Goal: Task Accomplishment & Management: Use online tool/utility

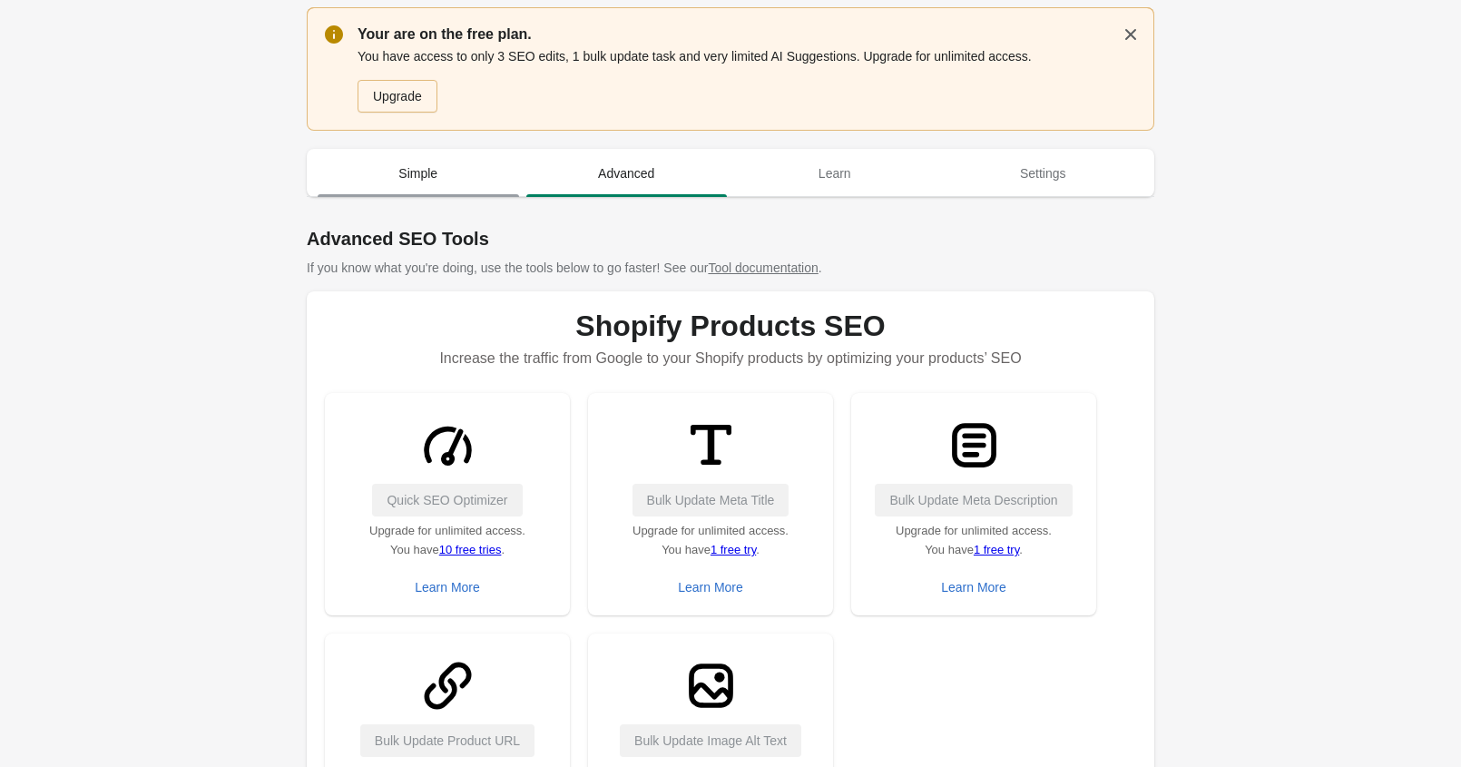
click at [416, 164] on span "Simple" at bounding box center [418, 173] width 201 height 33
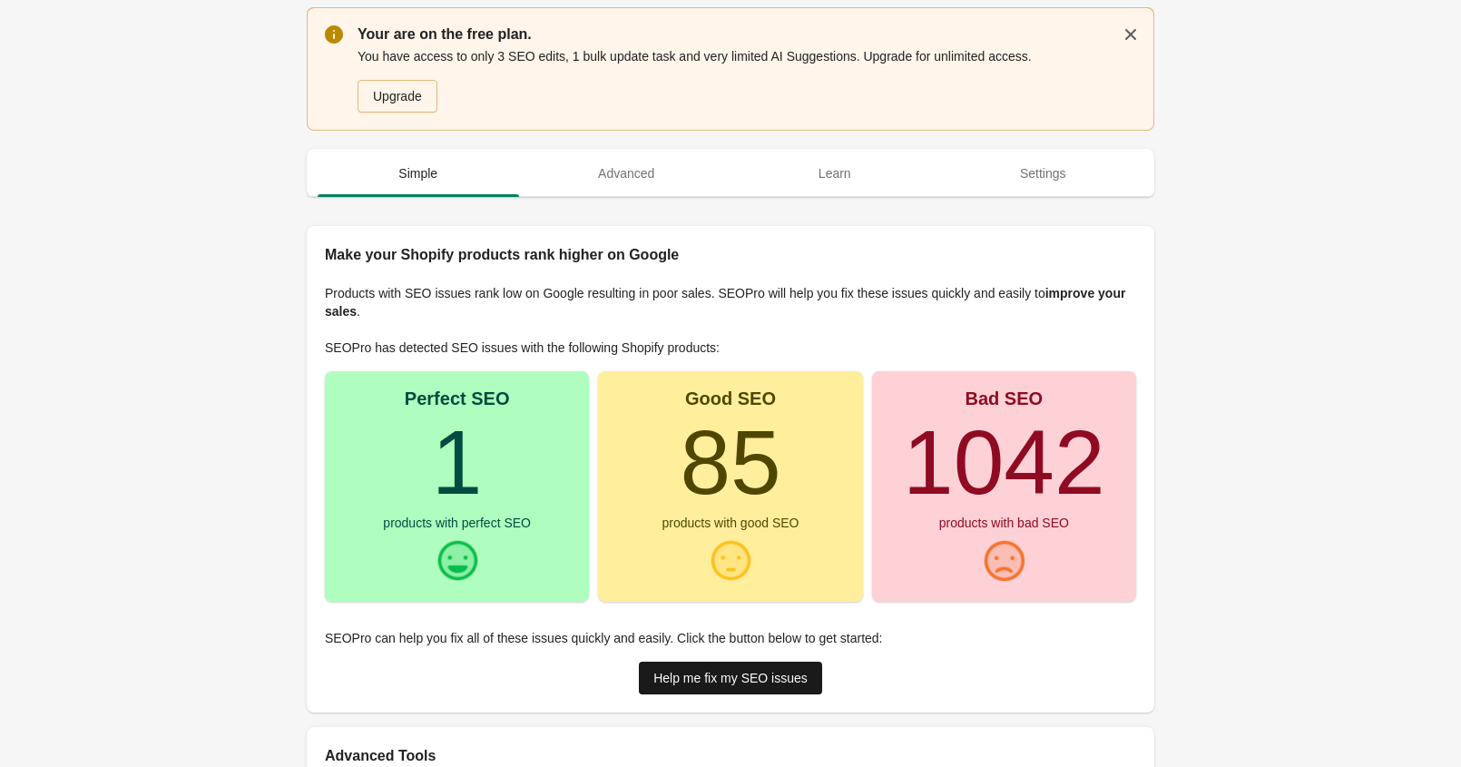
click at [760, 671] on div "Help me fix my SEO issues" at bounding box center [730, 678] width 154 height 15
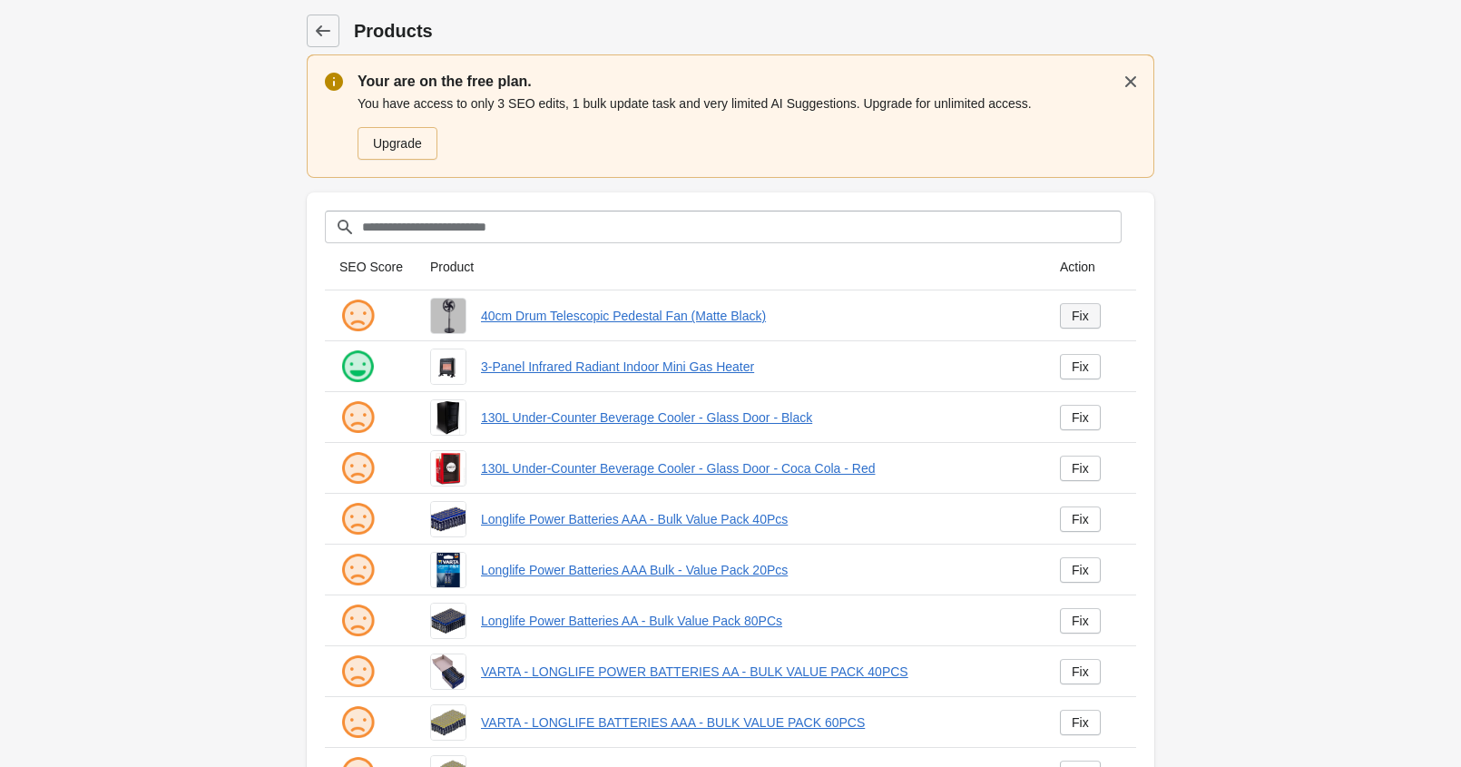
click at [1076, 313] on div "Fix" at bounding box center [1080, 316] width 17 height 15
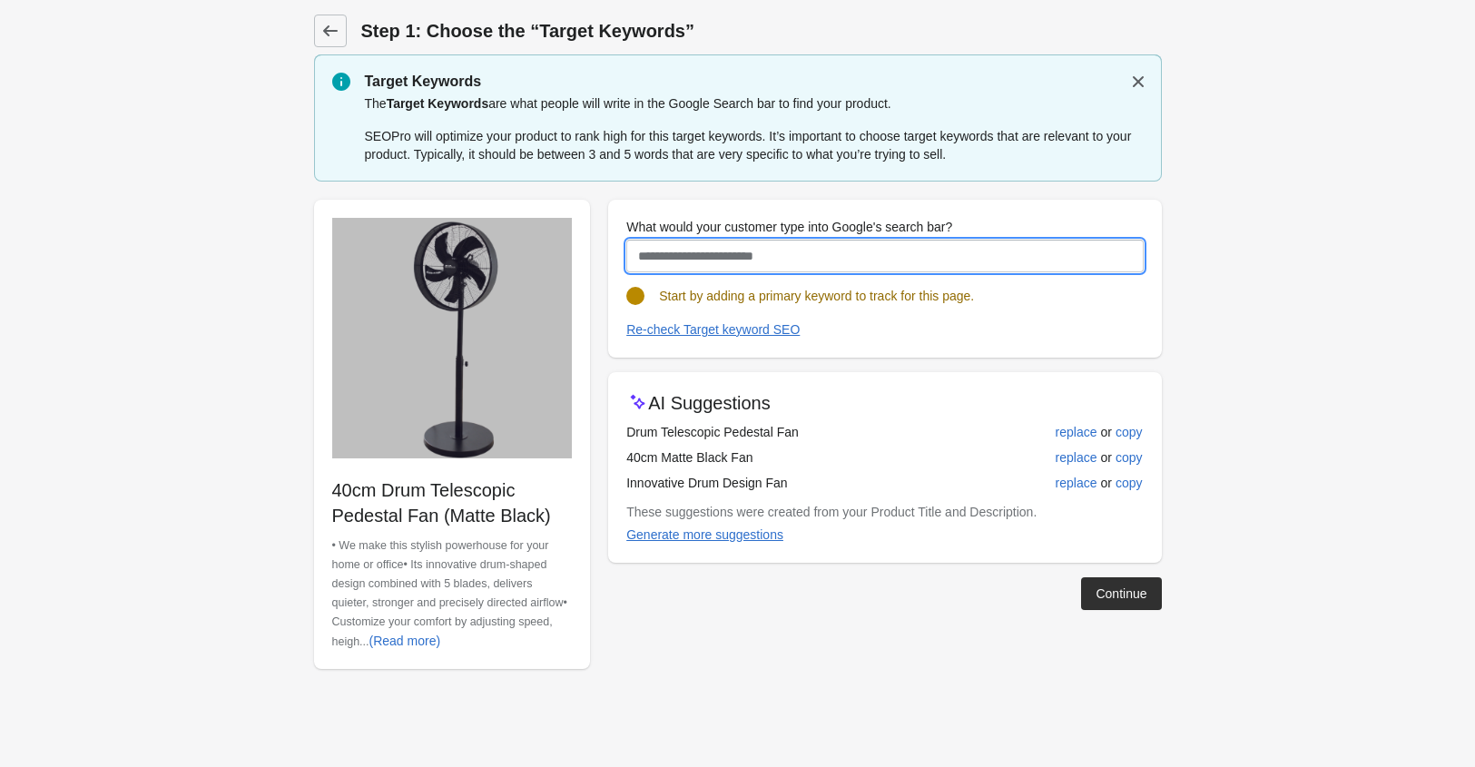
click at [987, 260] on input "What would your customer type into Google's search bar?" at bounding box center [884, 256] width 516 height 33
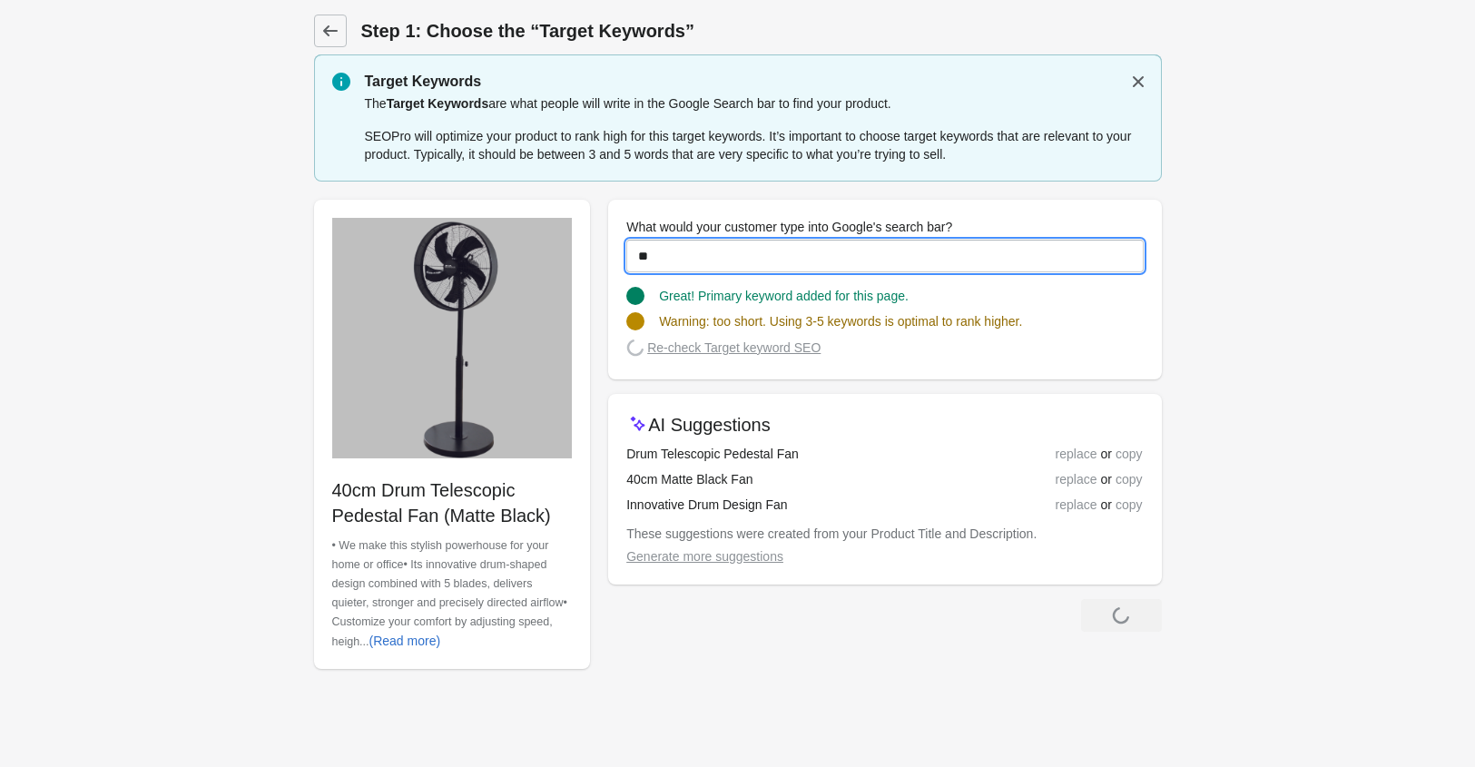
type input "*"
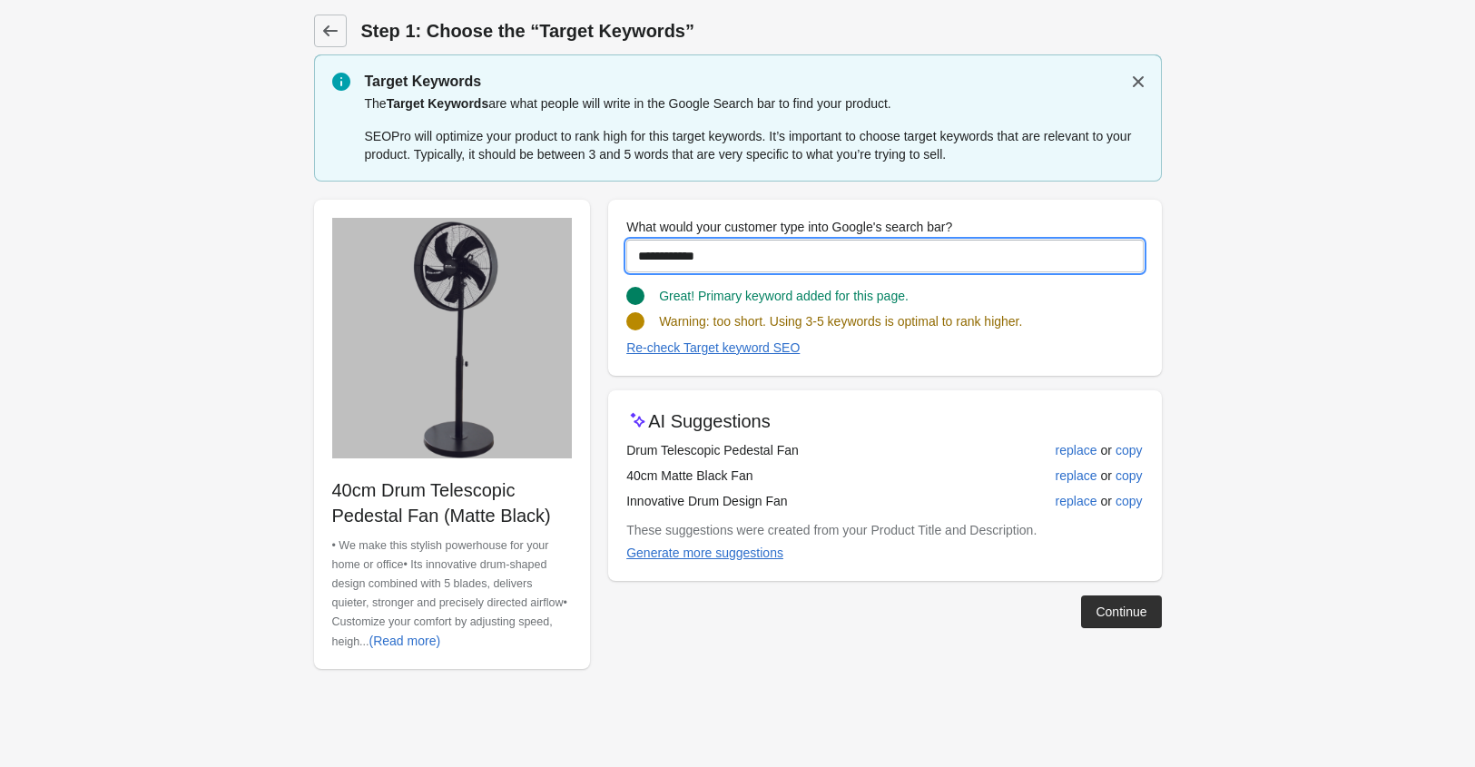
type input "**********"
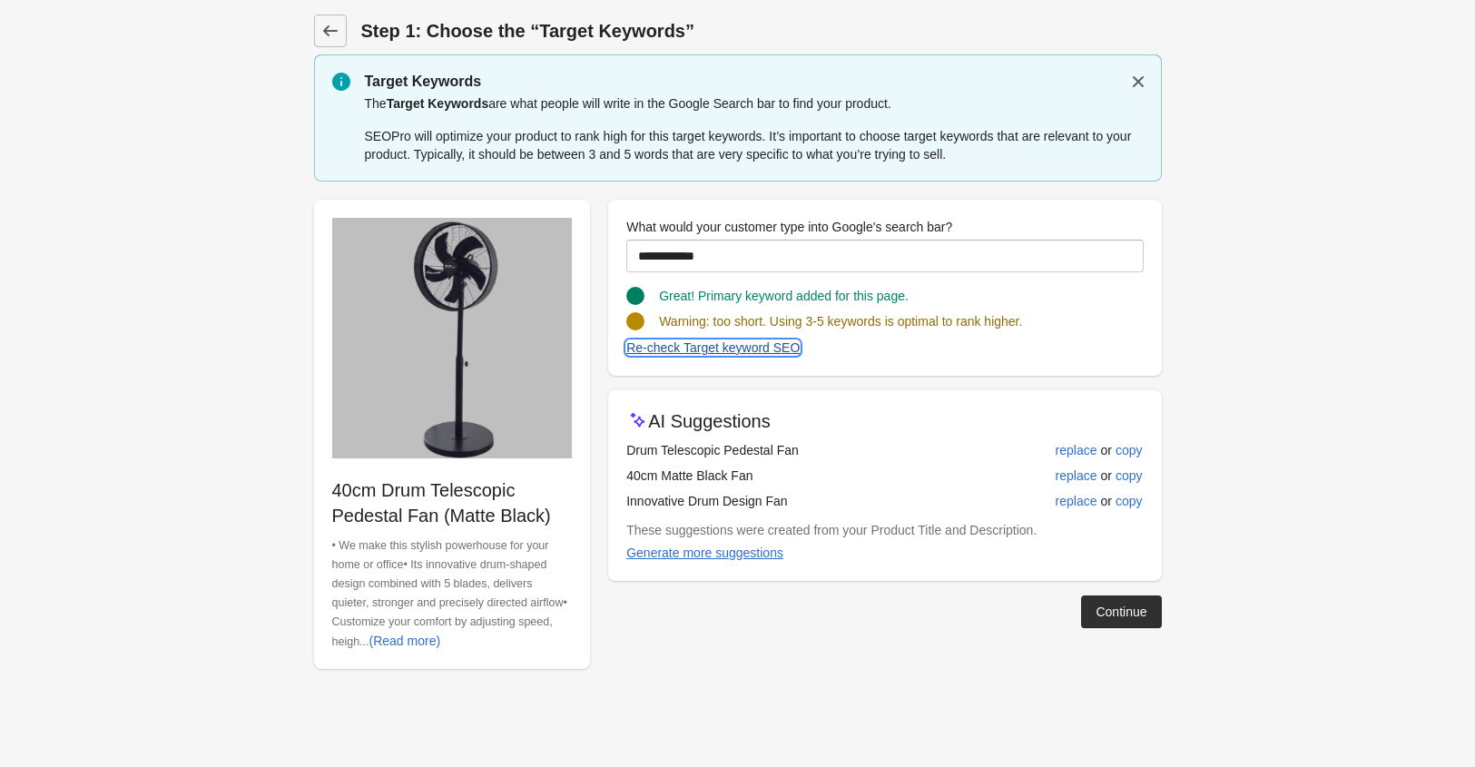
click at [740, 347] on div "Re-check Target keyword SEO" at bounding box center [712, 347] width 173 height 15
click at [1105, 609] on div "Continue" at bounding box center [1120, 611] width 51 height 15
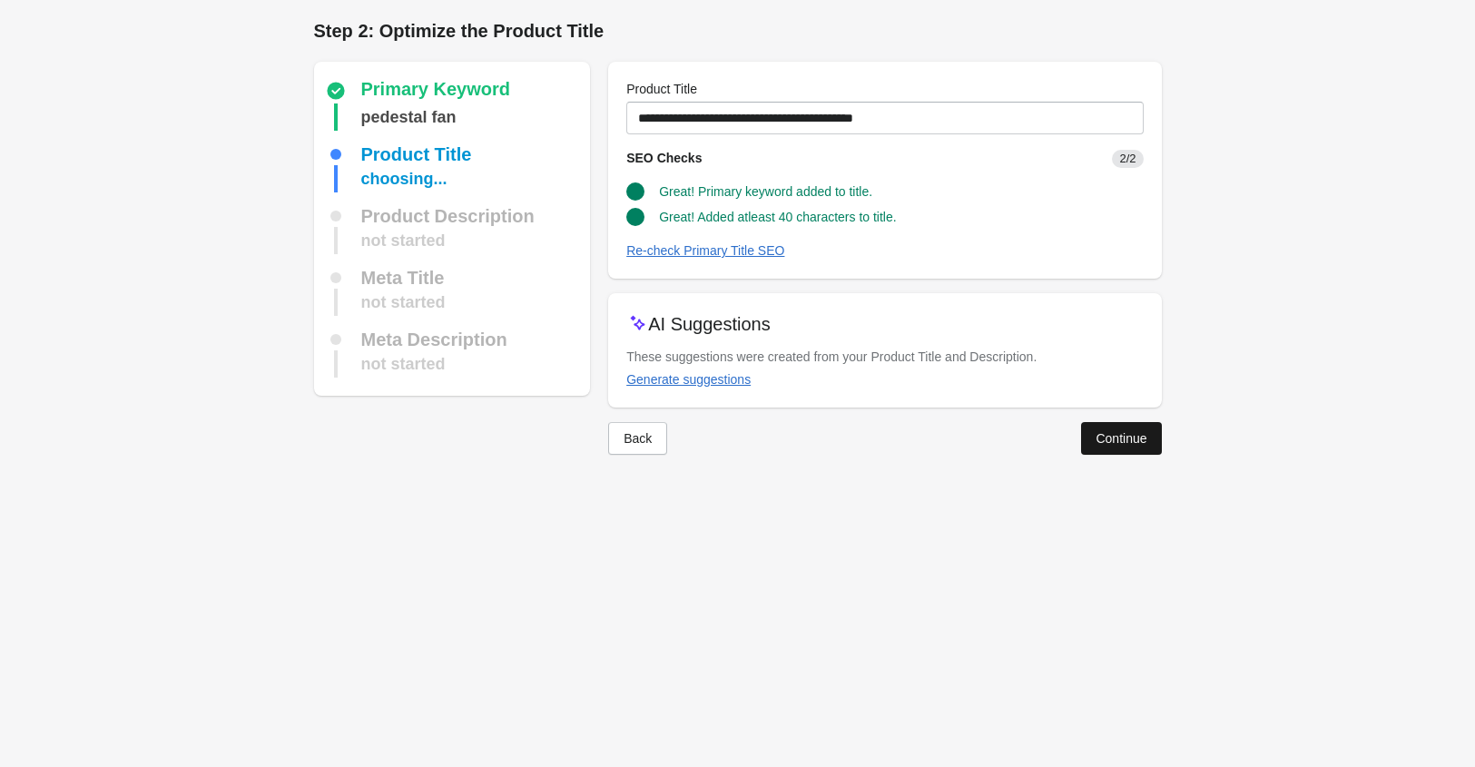
click at [1126, 439] on div "Continue" at bounding box center [1120, 438] width 51 height 15
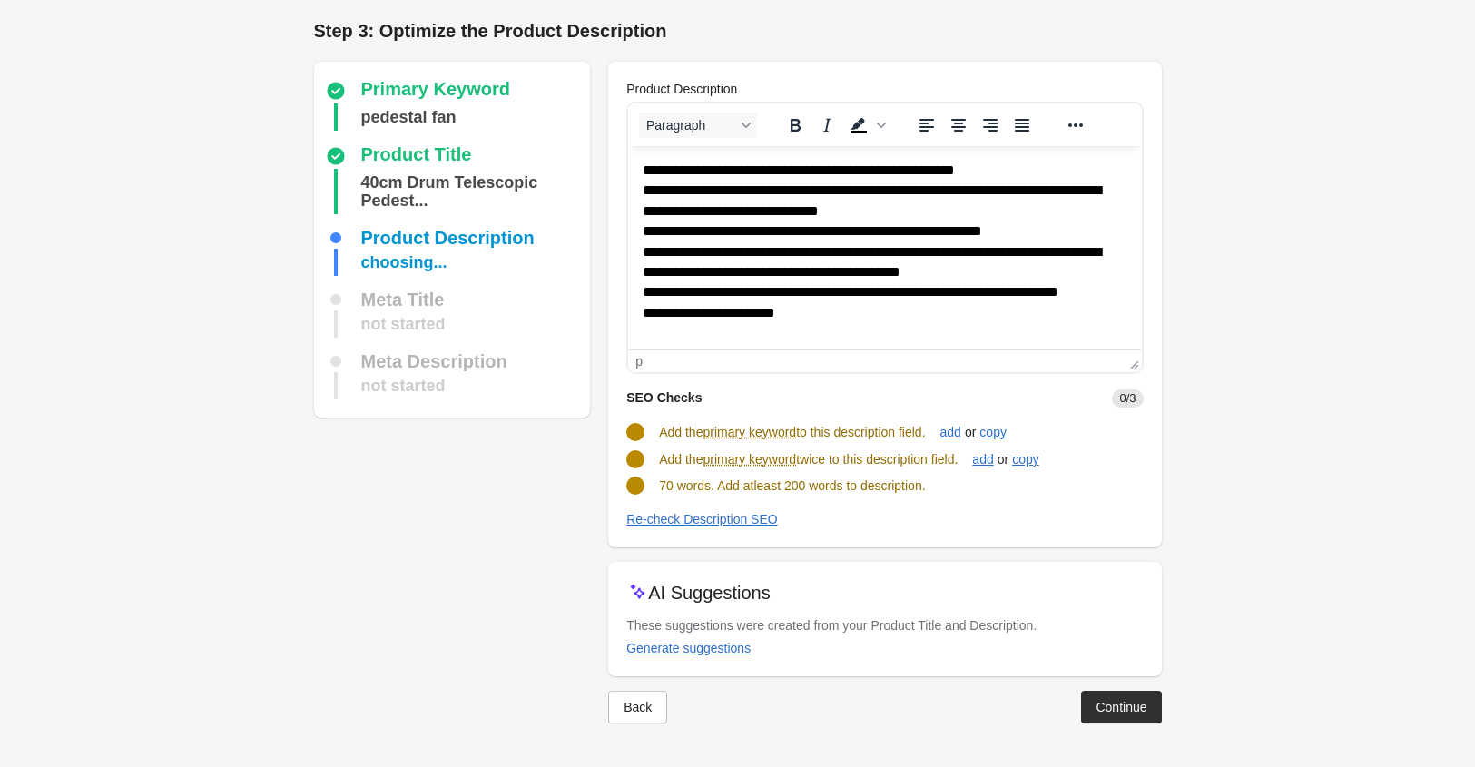
click at [784, 168] on p "**********" at bounding box center [877, 252] width 470 height 183
click at [796, 311] on p "**********" at bounding box center [877, 252] width 470 height 183
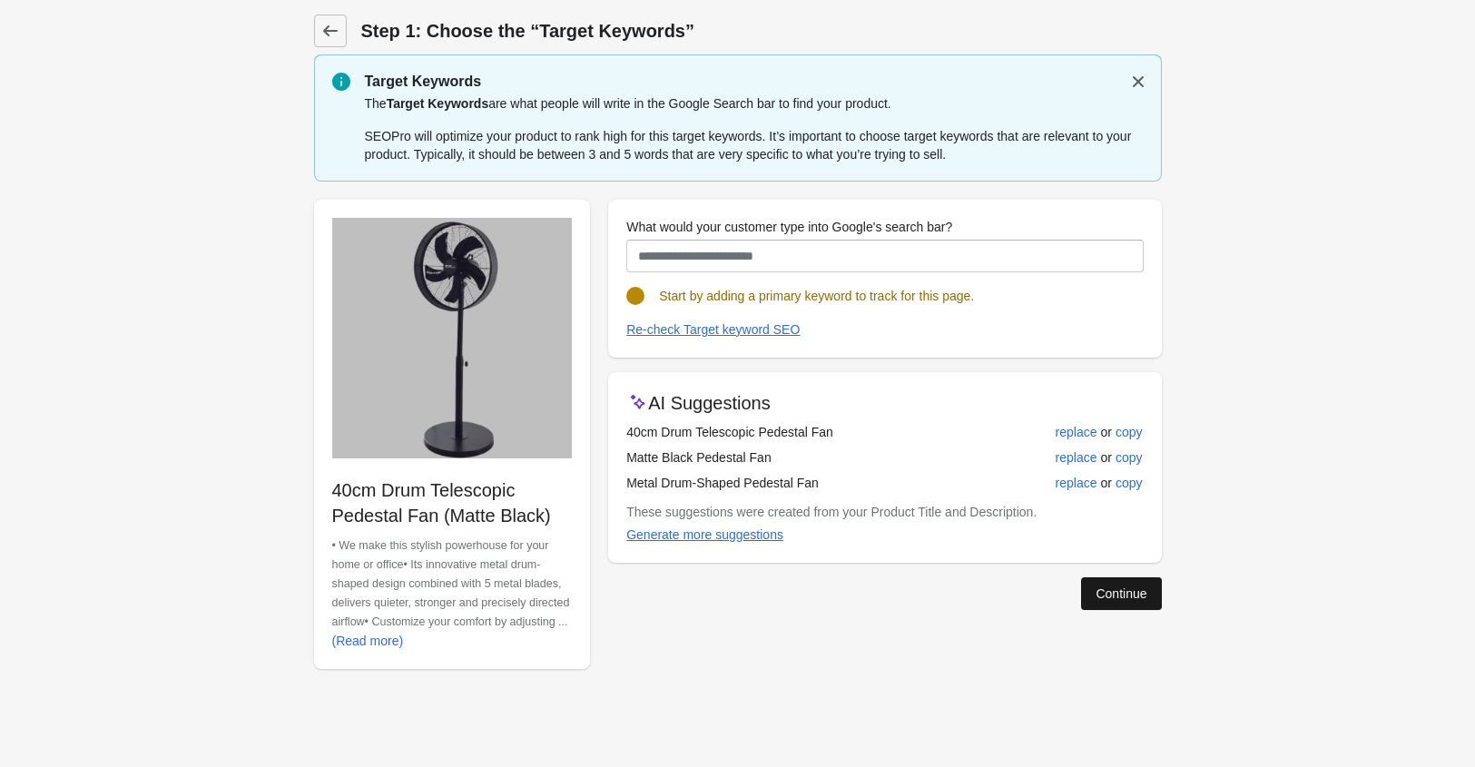
click at [1118, 607] on button "Continue" at bounding box center [1121, 593] width 80 height 33
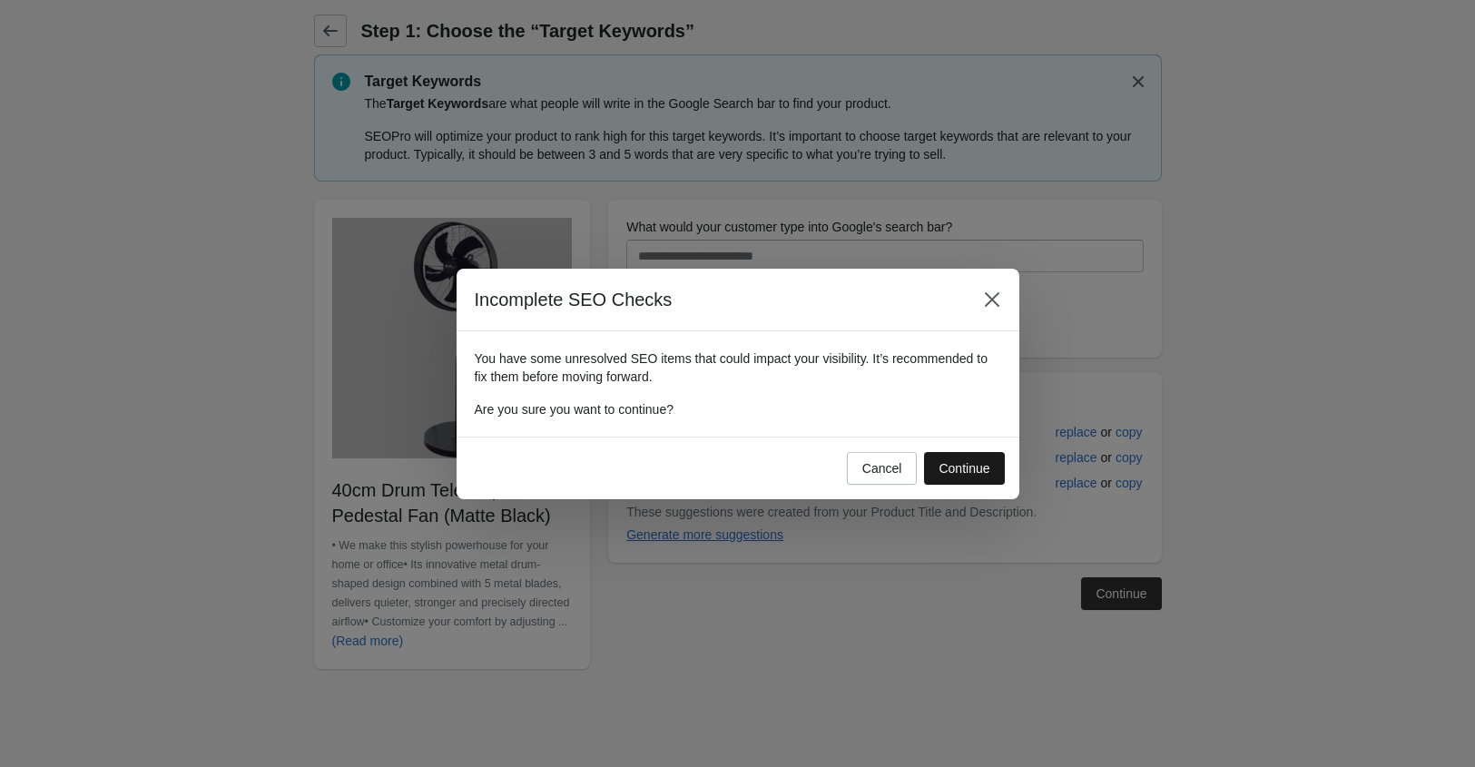
click at [925, 465] on button "Continue" at bounding box center [964, 468] width 80 height 33
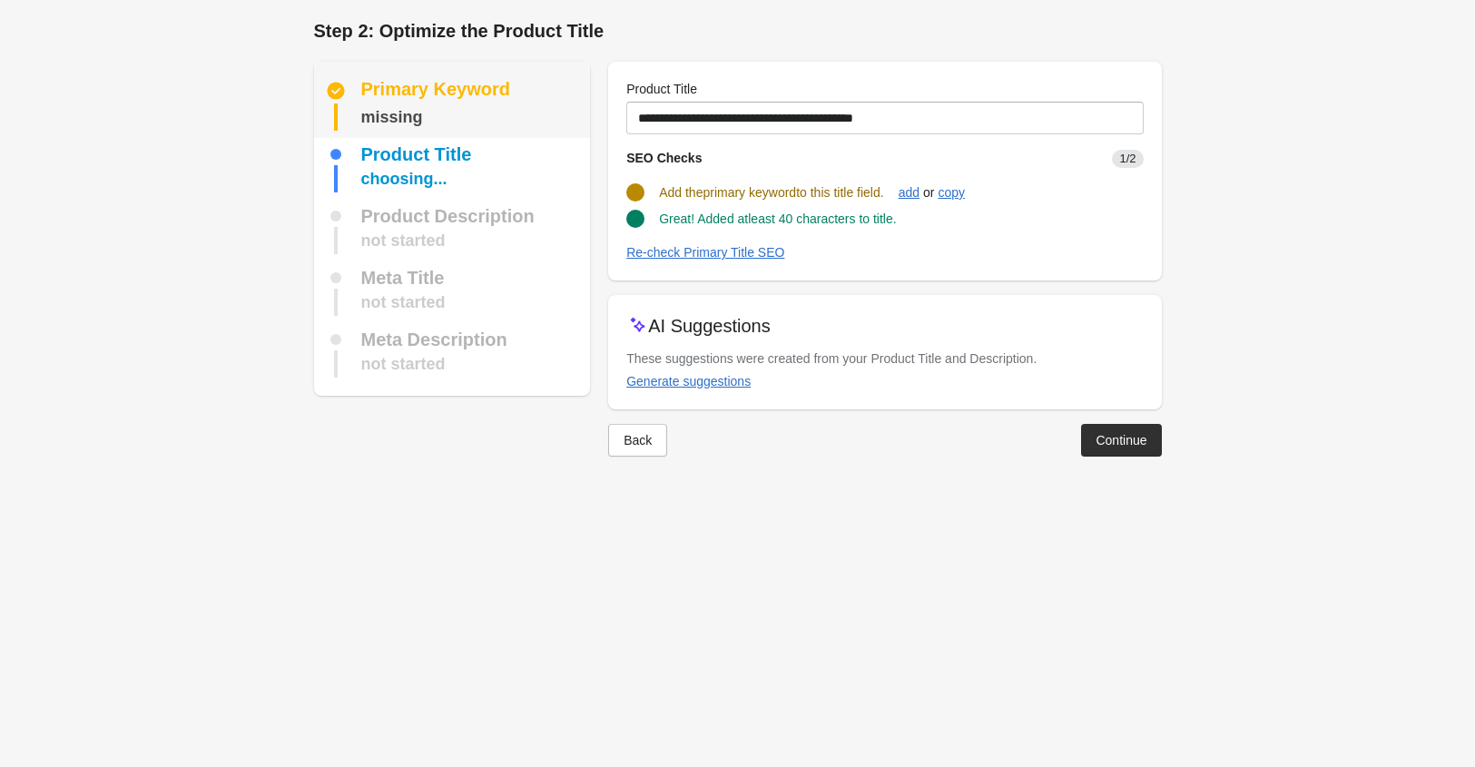
click at [469, 73] on div "Primary Keyword missing" at bounding box center [452, 100] width 277 height 76
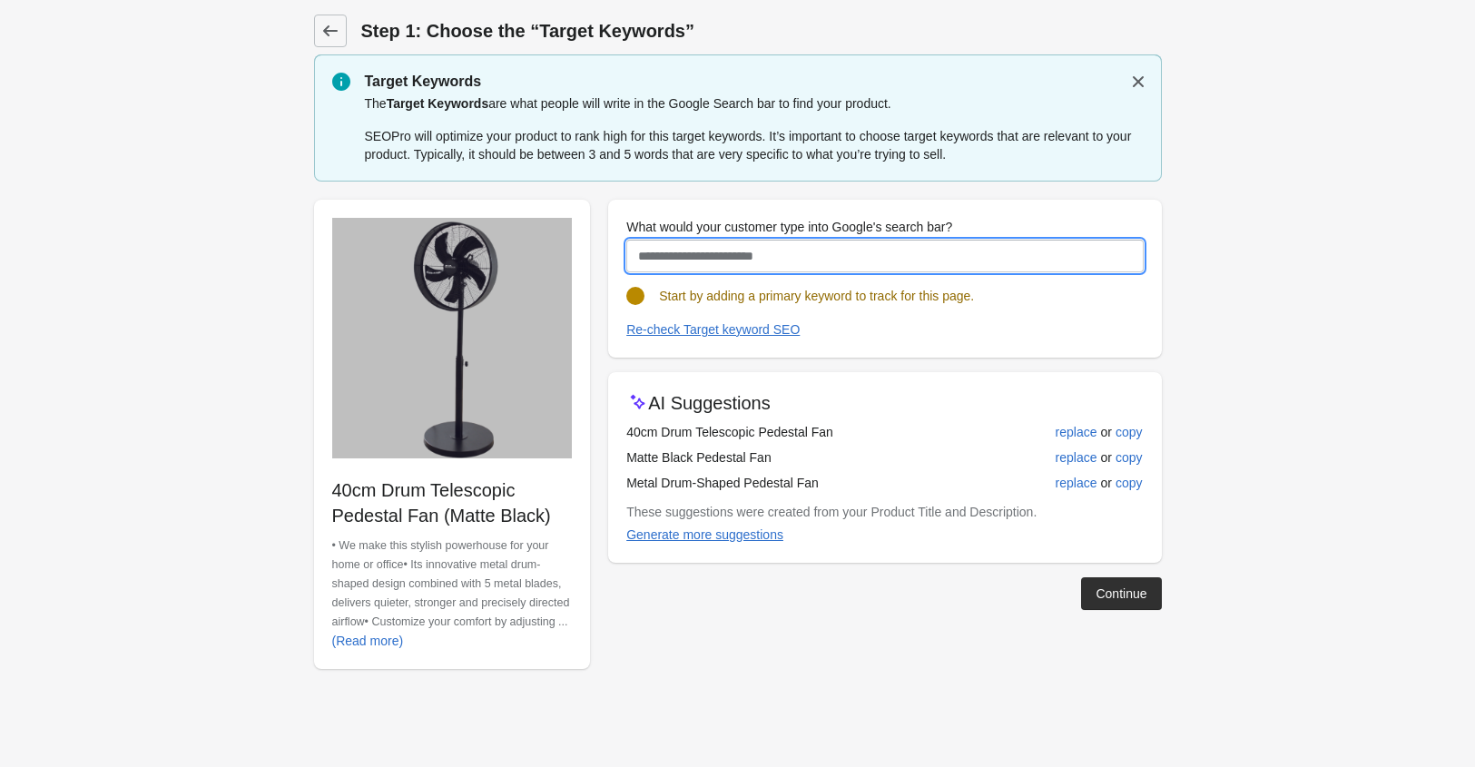
click at [718, 249] on input "What would your customer type into Google's search bar?" at bounding box center [884, 256] width 516 height 33
type input "**********"
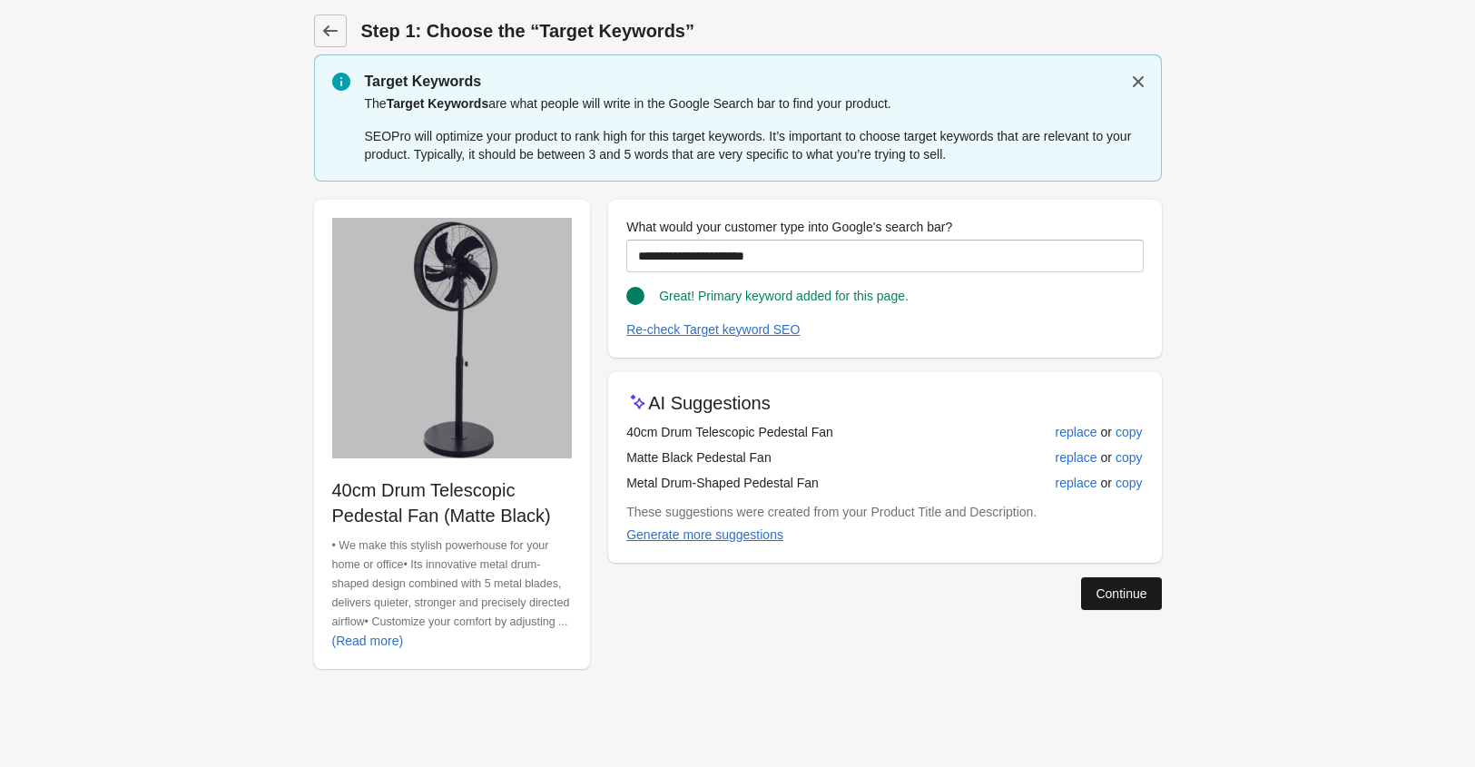
click at [1099, 587] on div "Continue" at bounding box center [1120, 593] width 51 height 15
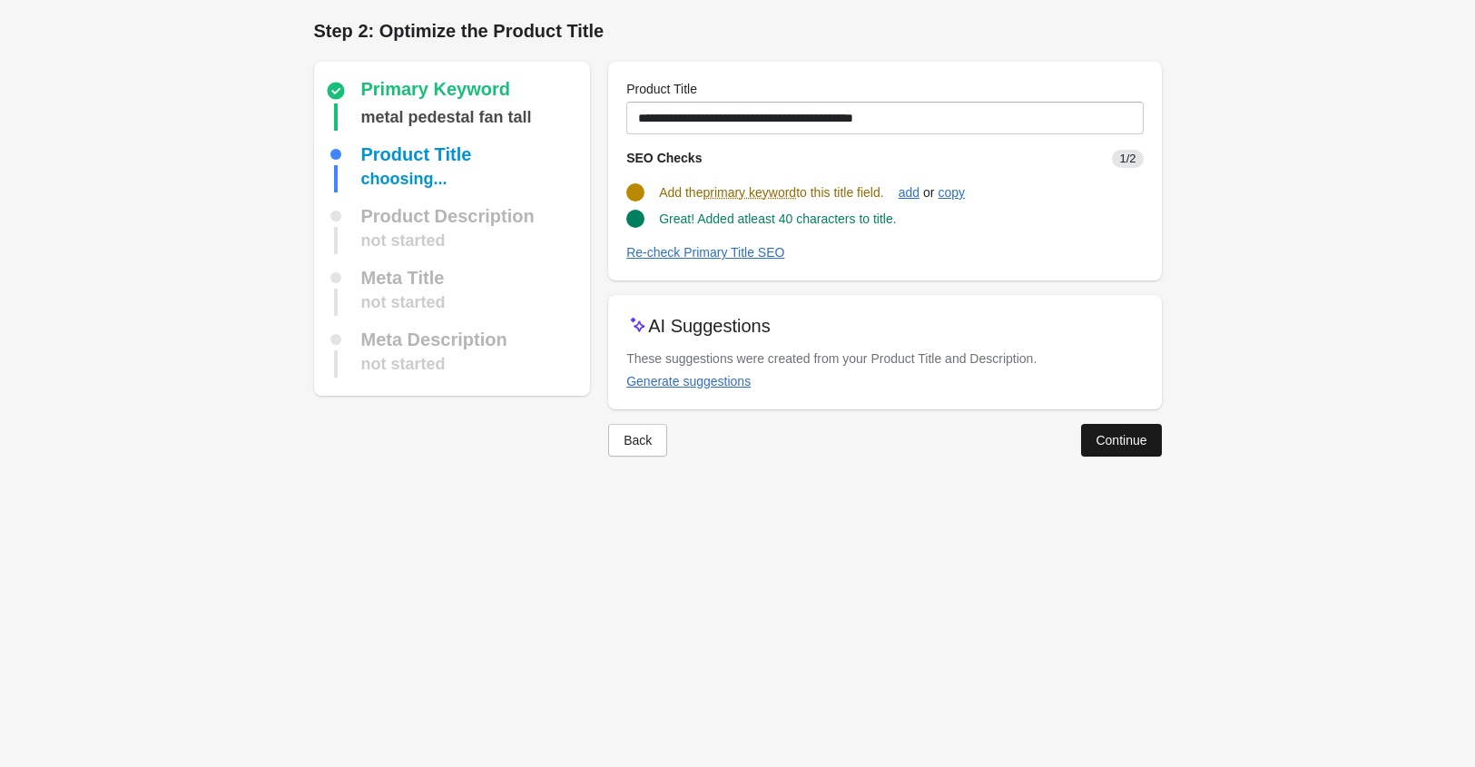
click at [1118, 442] on div "Continue" at bounding box center [1120, 440] width 51 height 15
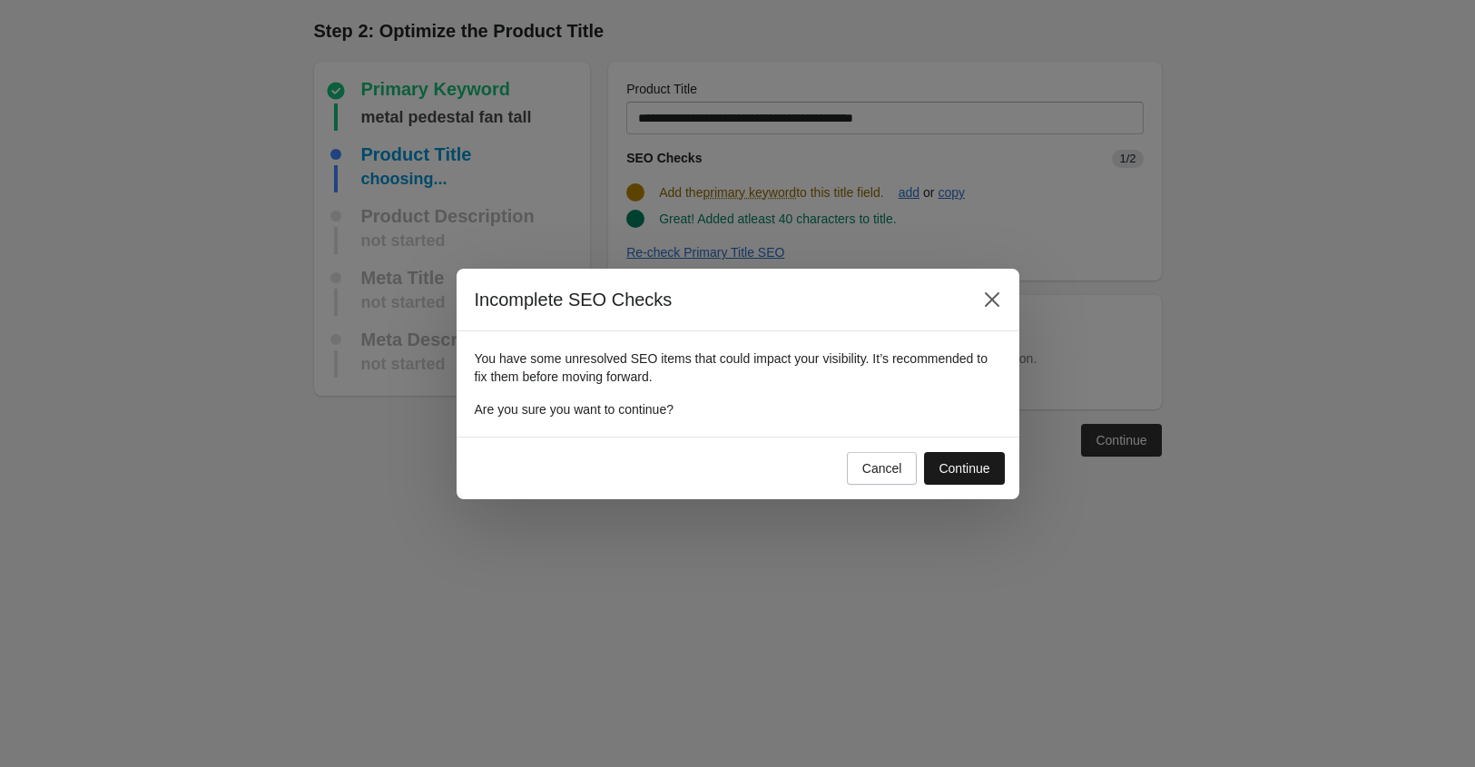
click at [960, 472] on div "Continue" at bounding box center [963, 468] width 51 height 15
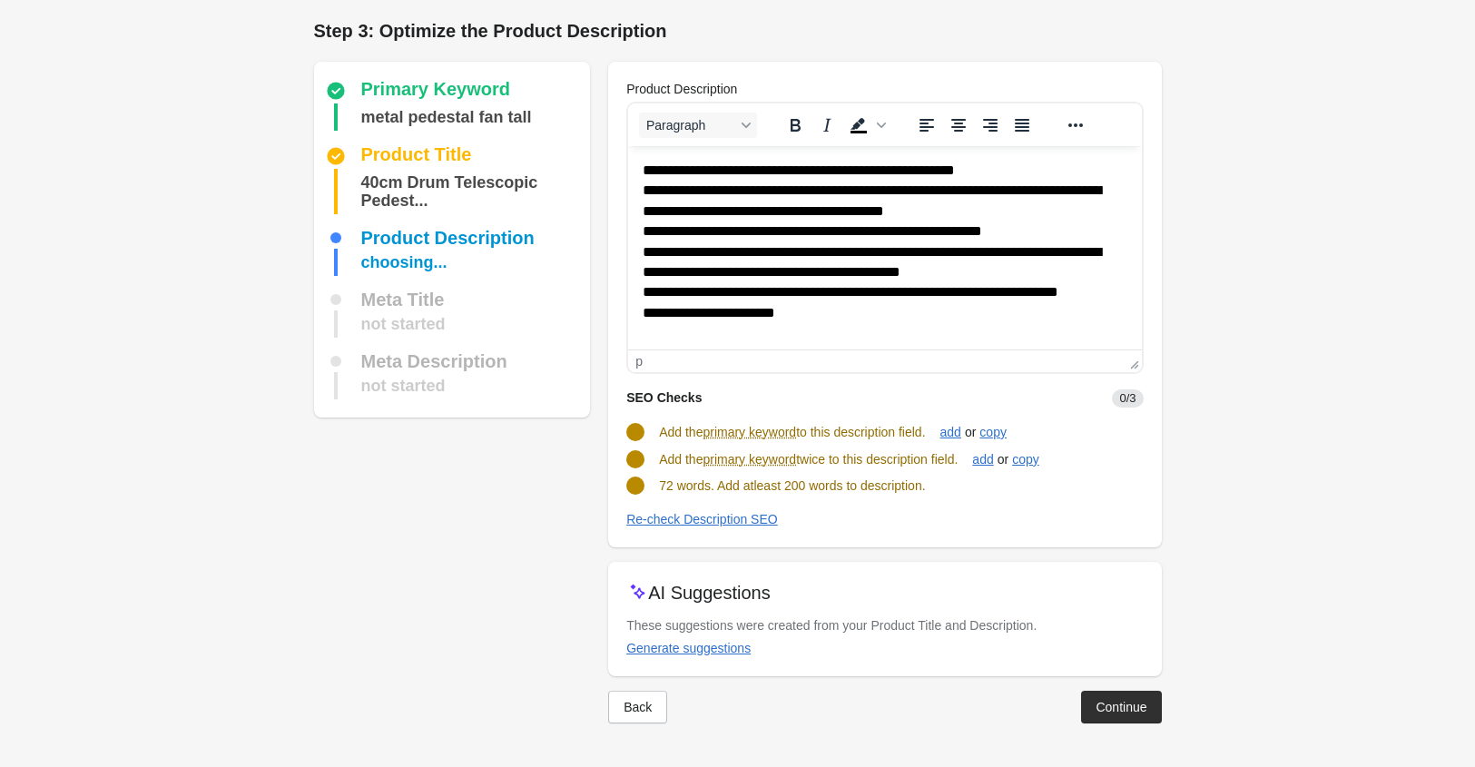
click at [789, 170] on p "**********" at bounding box center [877, 252] width 470 height 183
click at [1080, 552] on div at bounding box center [884, 554] width 553 height 15
click at [1118, 704] on div "Continue" at bounding box center [1120, 707] width 51 height 15
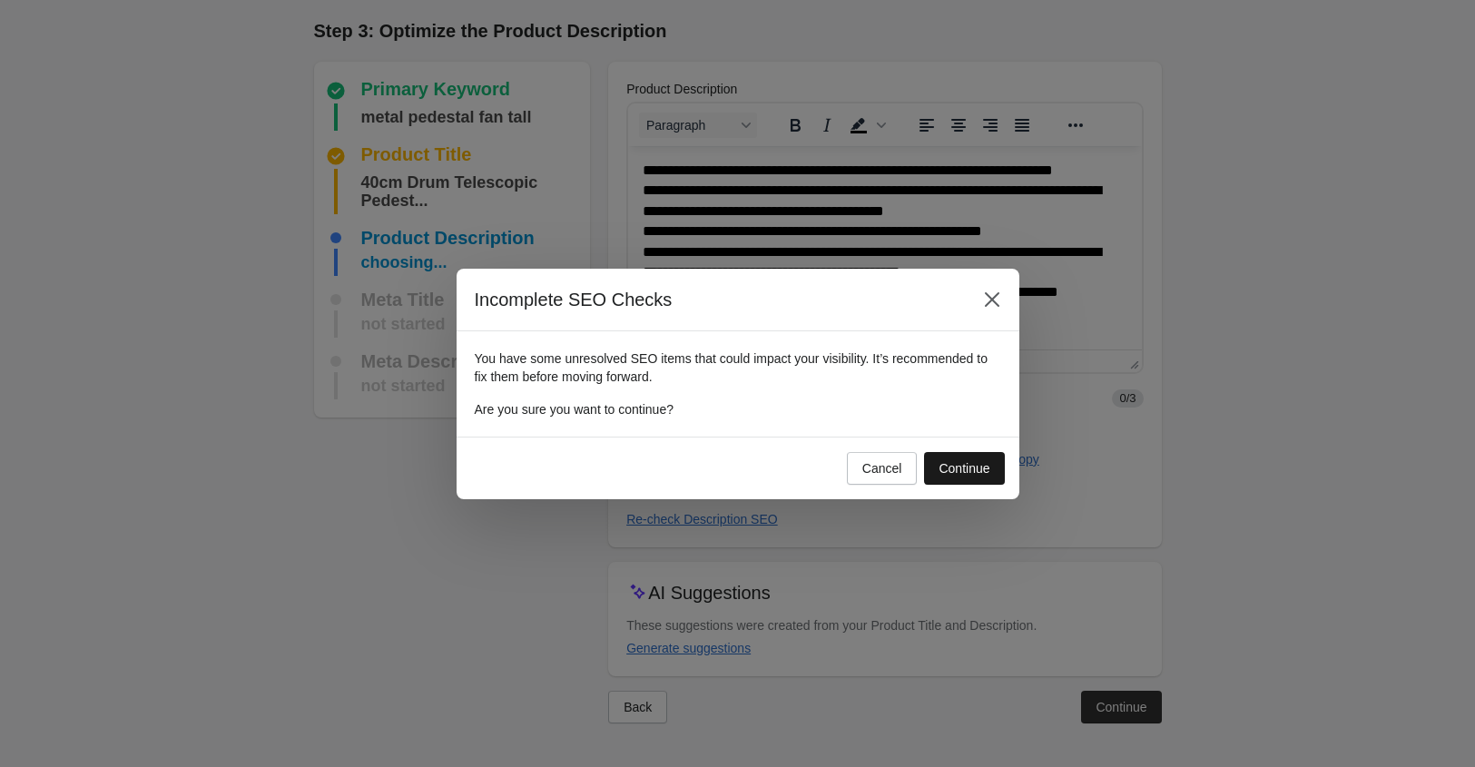
click at [975, 457] on button "Continue" at bounding box center [964, 468] width 80 height 33
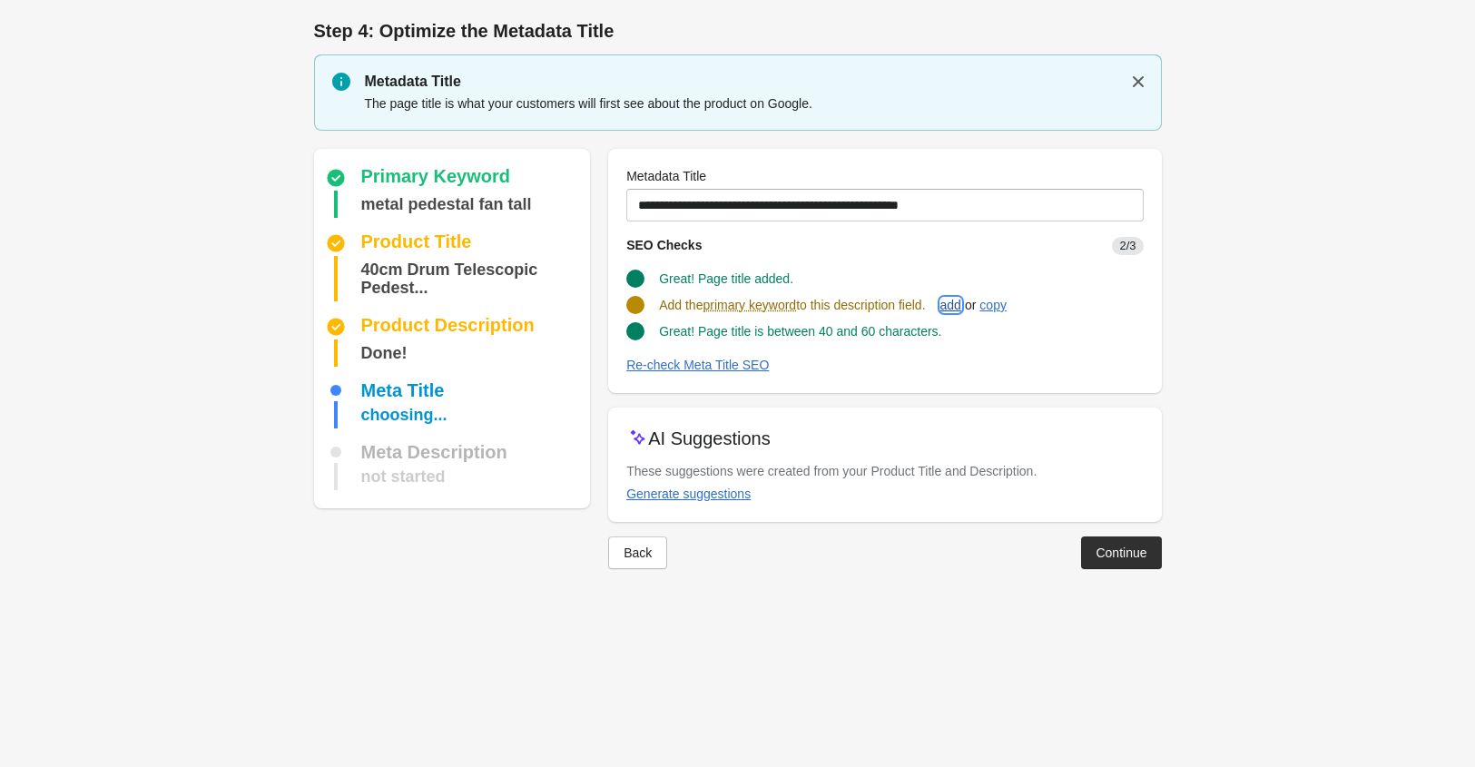
click at [956, 306] on div "add" at bounding box center [950, 305] width 21 height 15
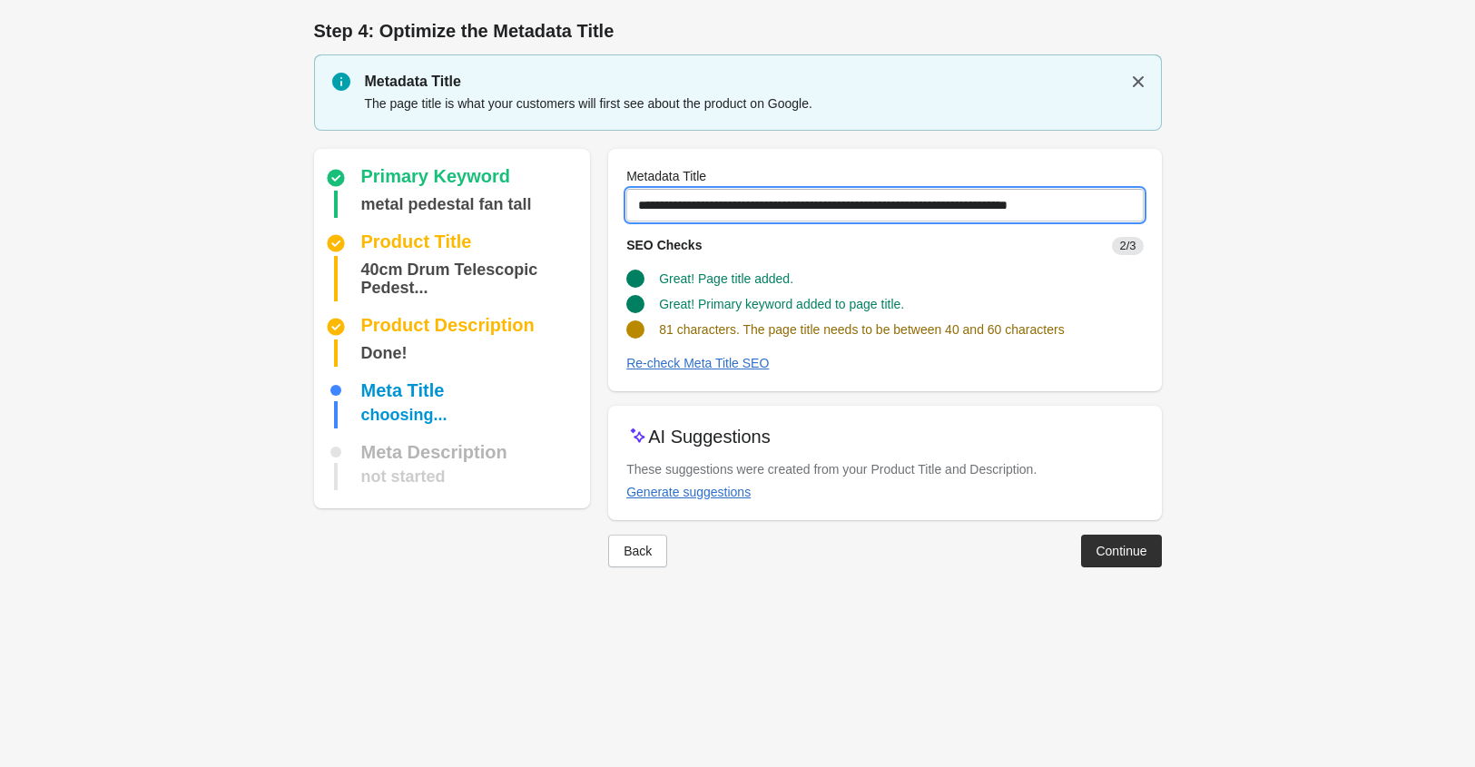
scroll to position [0, 12]
drag, startPoint x: 1019, startPoint y: 206, endPoint x: 1170, endPoint y: 201, distance: 150.7
click at [1170, 201] on div "Step 4: Optimize the Metadata Title Metadata Title The page title is what your …" at bounding box center [738, 301] width 906 height 603
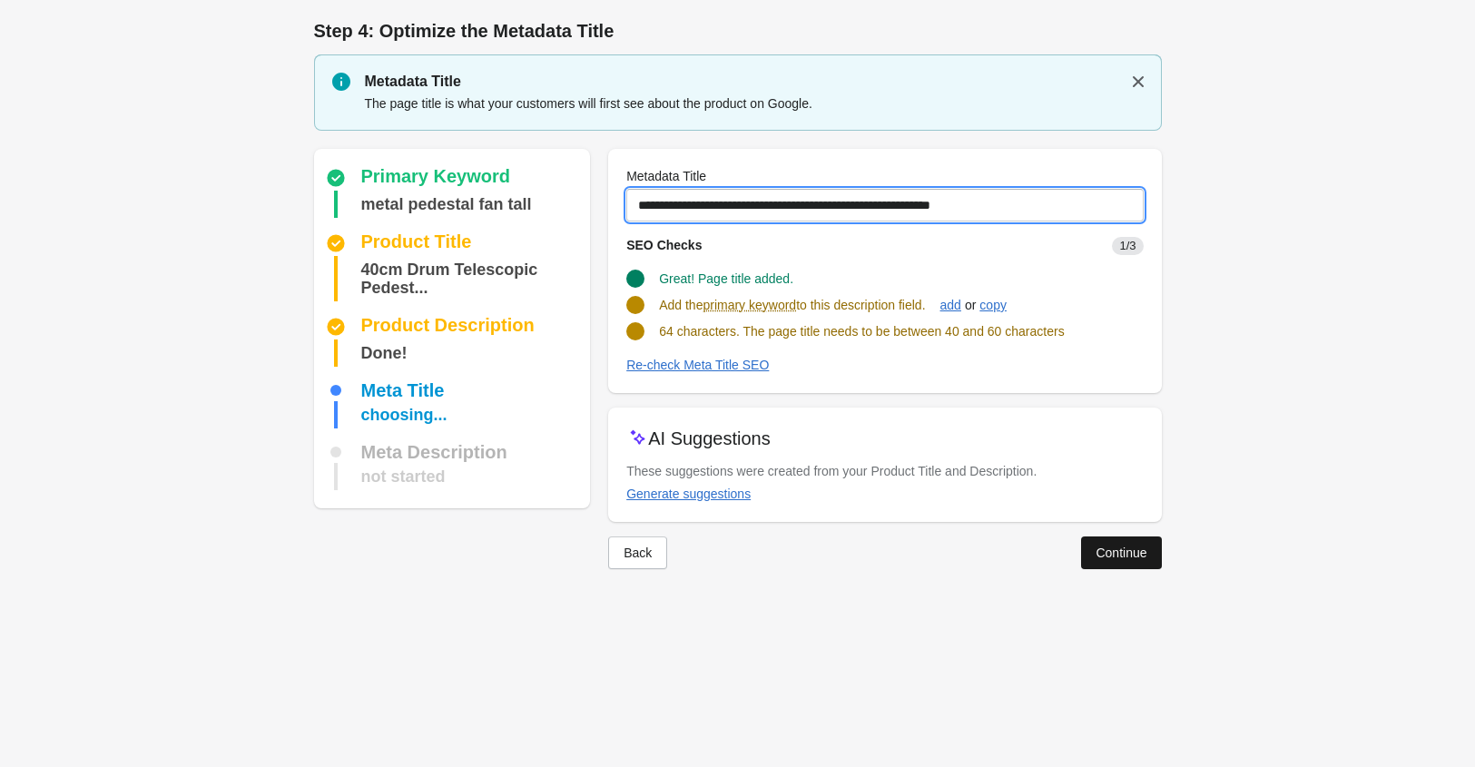
type input "**********"
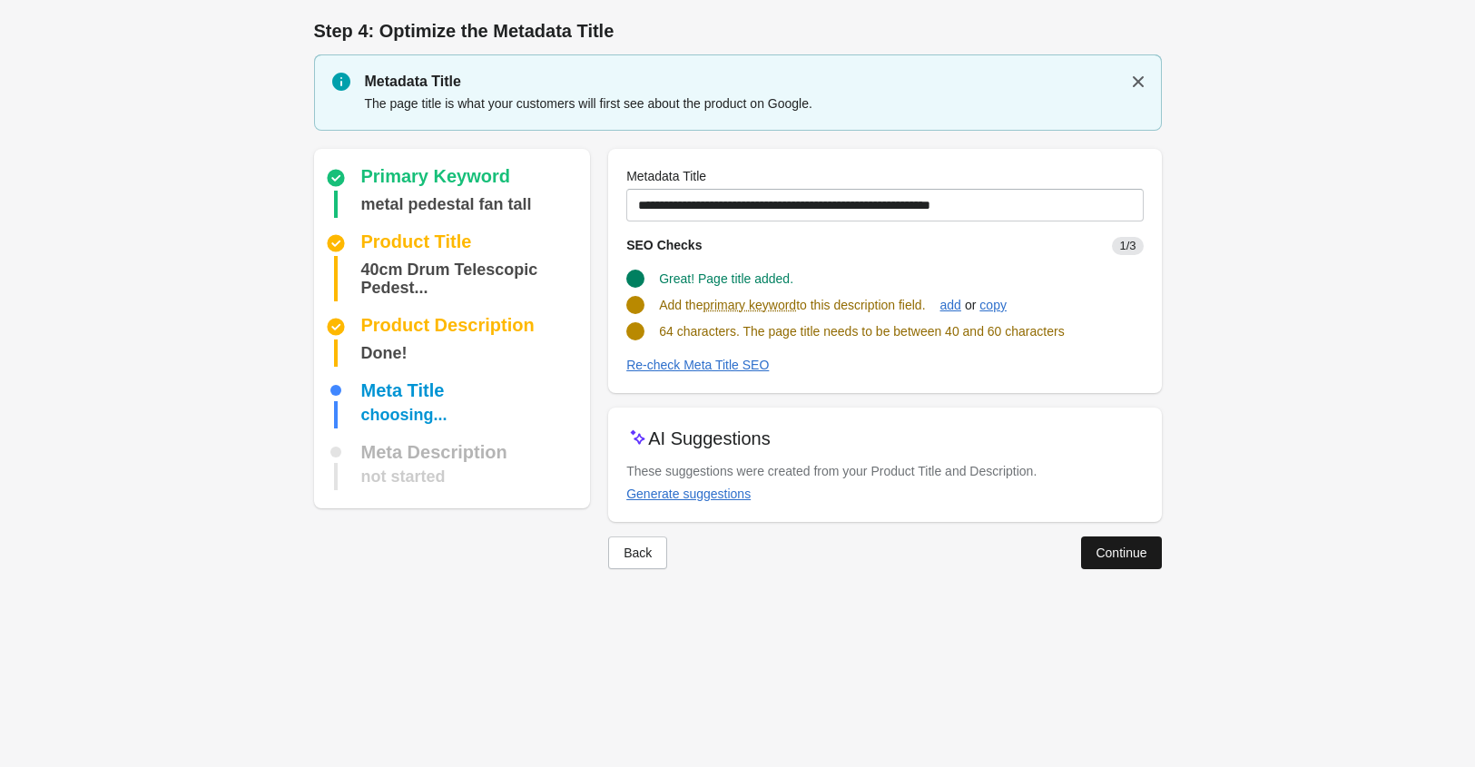
click at [1121, 552] on div "Continue" at bounding box center [1120, 552] width 51 height 15
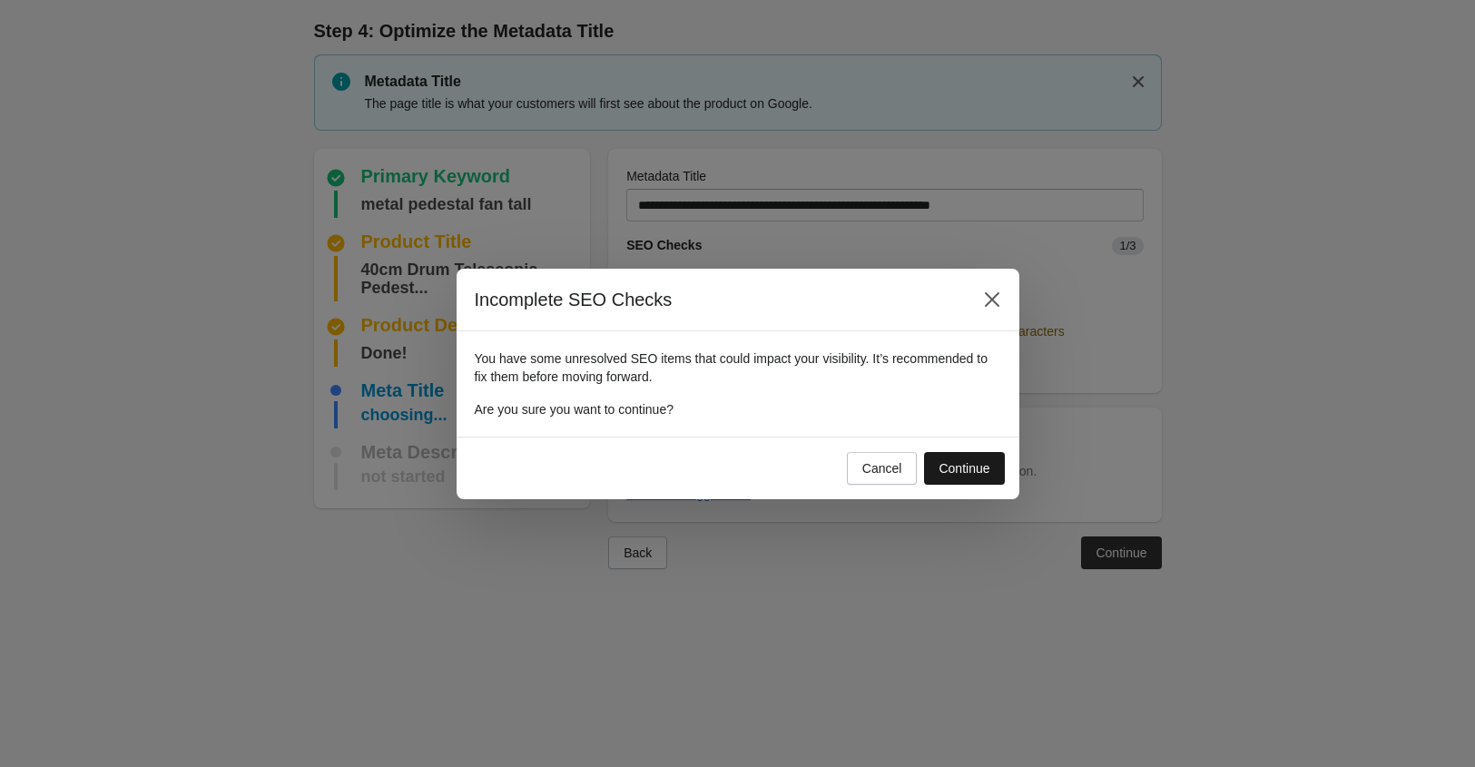
click at [970, 461] on div "Continue" at bounding box center [963, 468] width 51 height 15
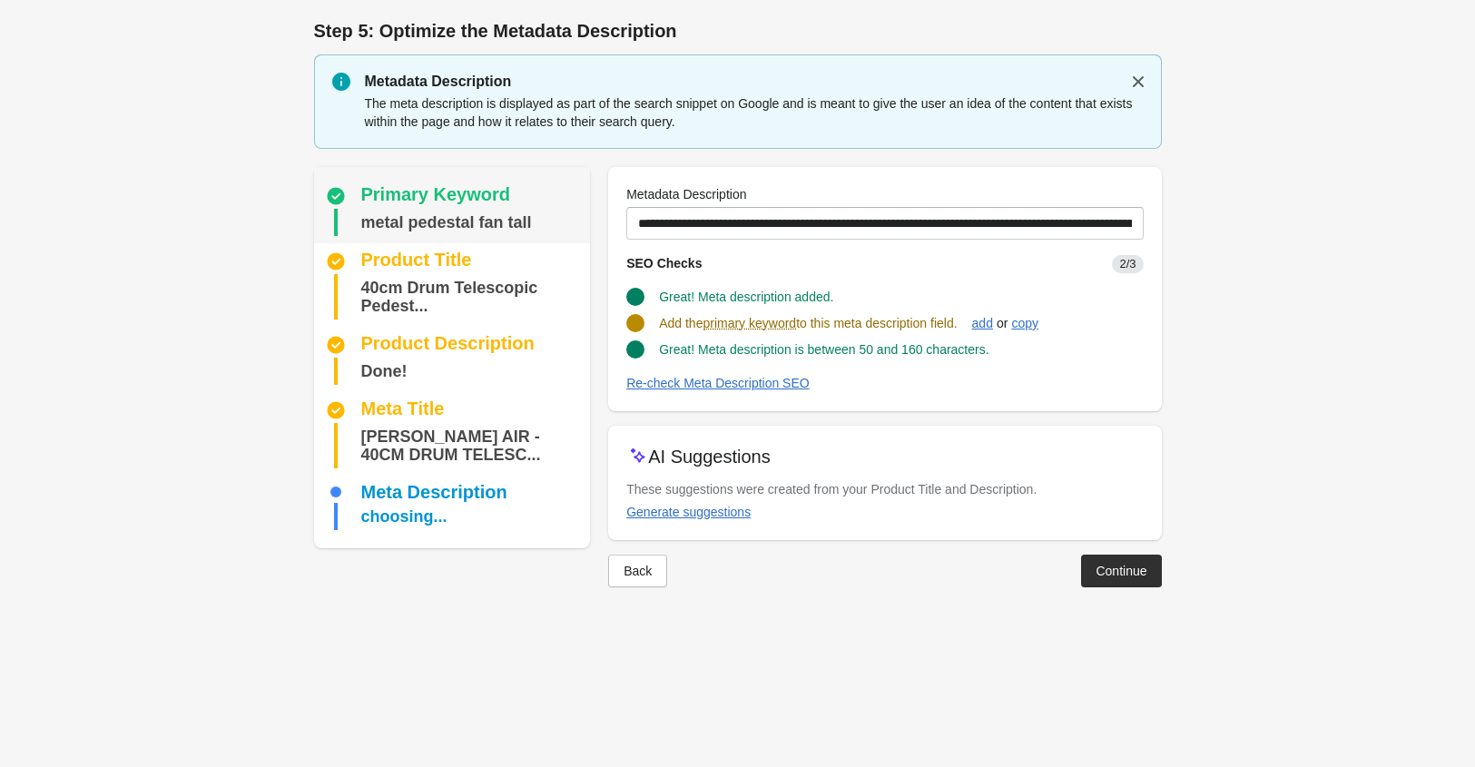
click at [466, 216] on div "metal pedestal fan tall" at bounding box center [446, 222] width 171 height 27
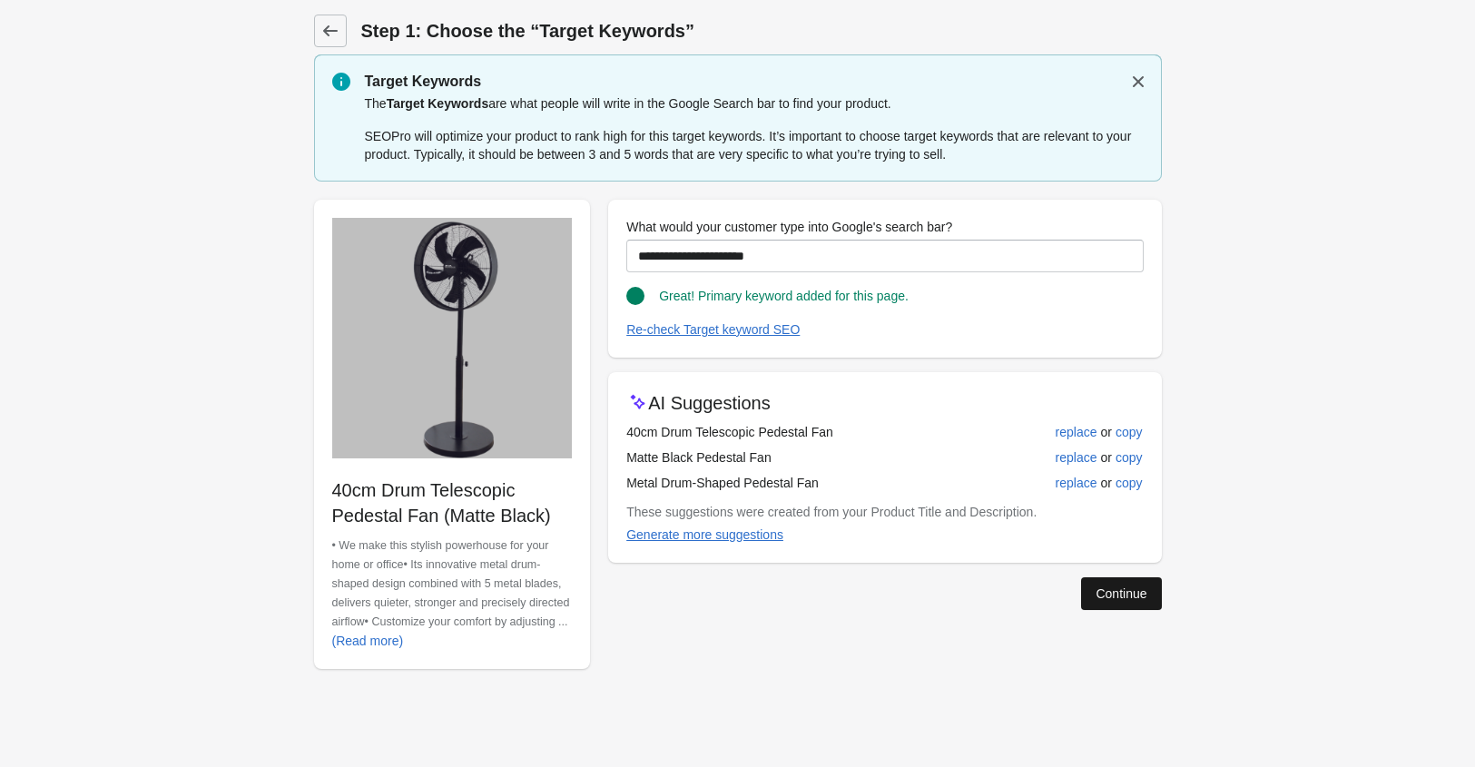
click at [1134, 602] on button "Continue" at bounding box center [1121, 593] width 80 height 33
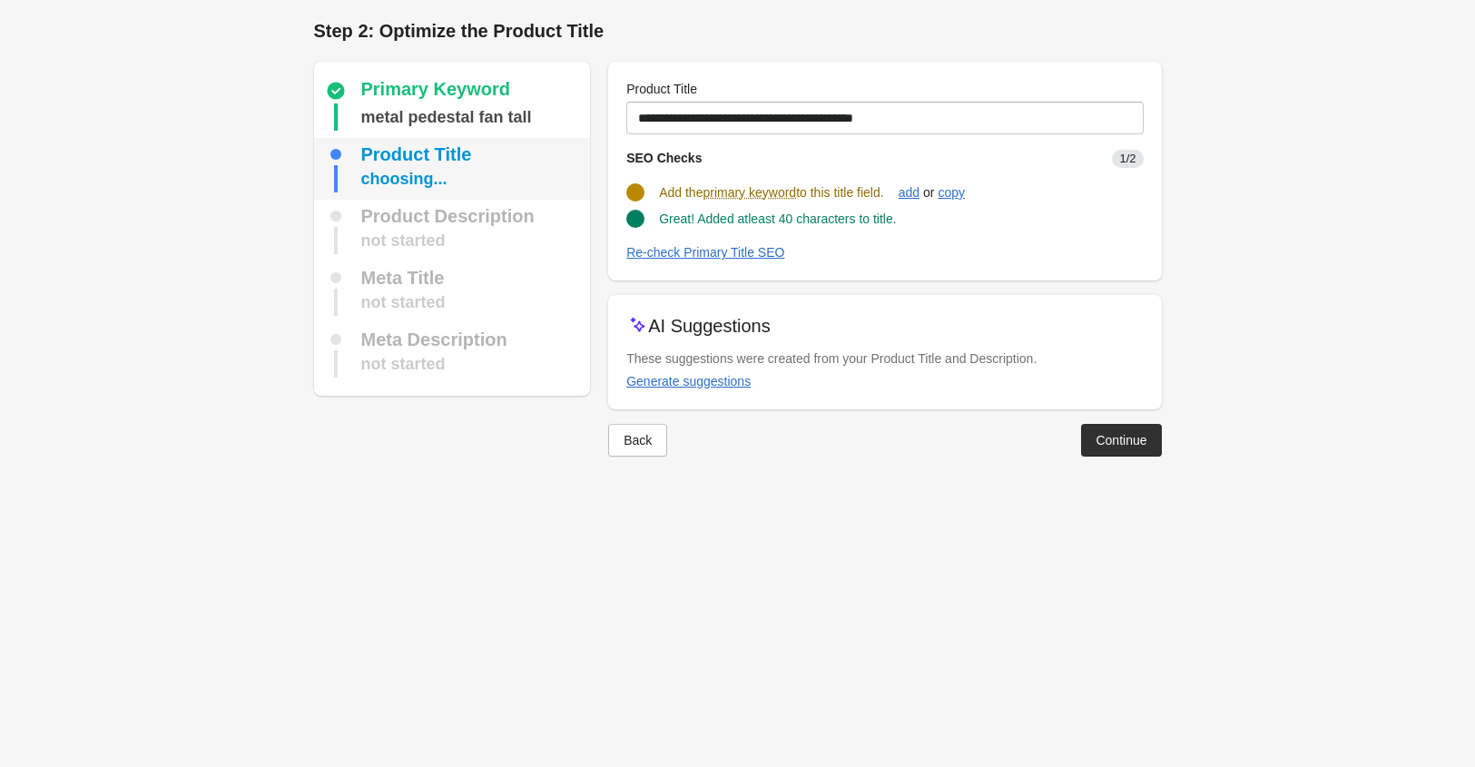
click at [450, 188] on div "choosing..." at bounding box center [454, 178] width 259 height 27
click at [447, 177] on div "choosing..." at bounding box center [454, 178] width 259 height 27
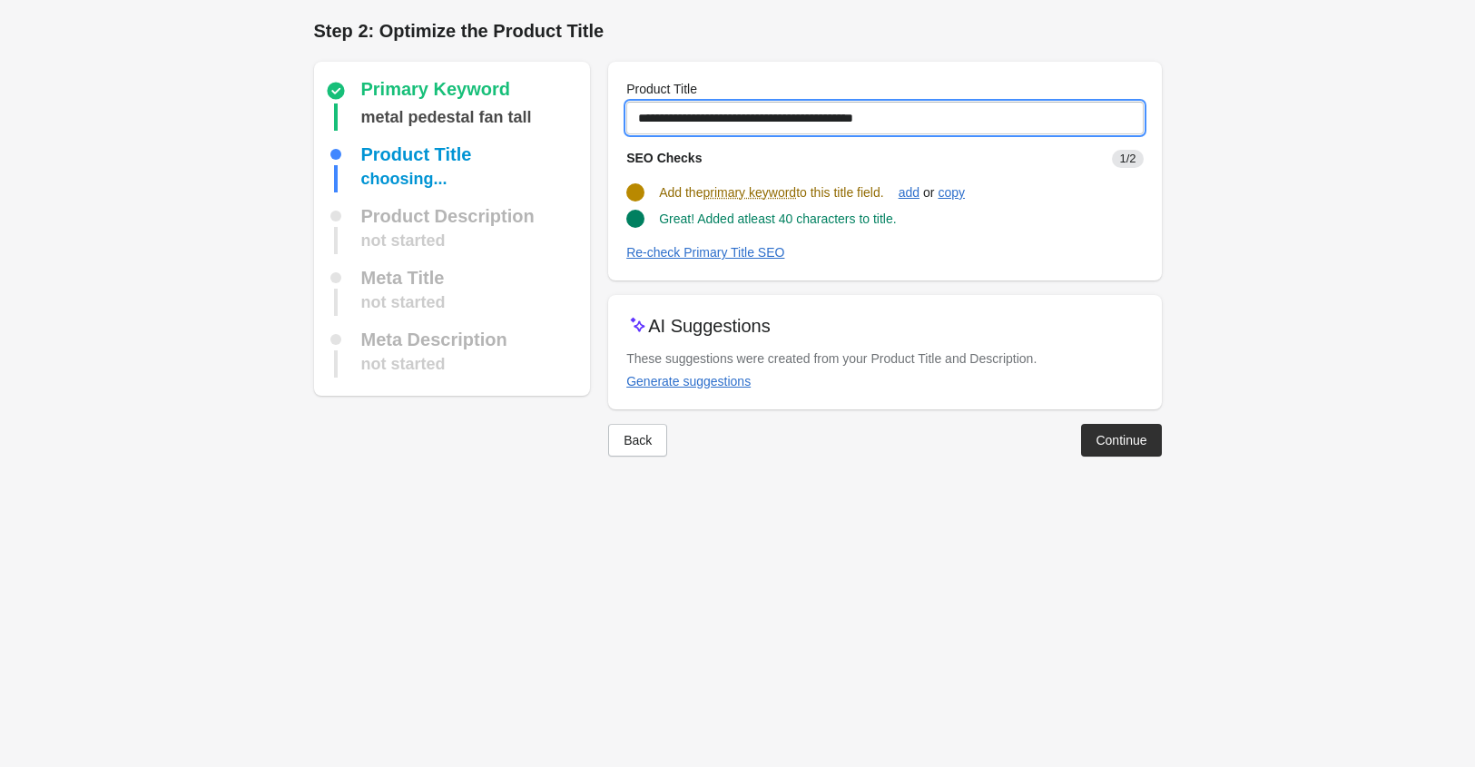
click at [709, 118] on input "**********" at bounding box center [884, 118] width 516 height 33
type input "**********"
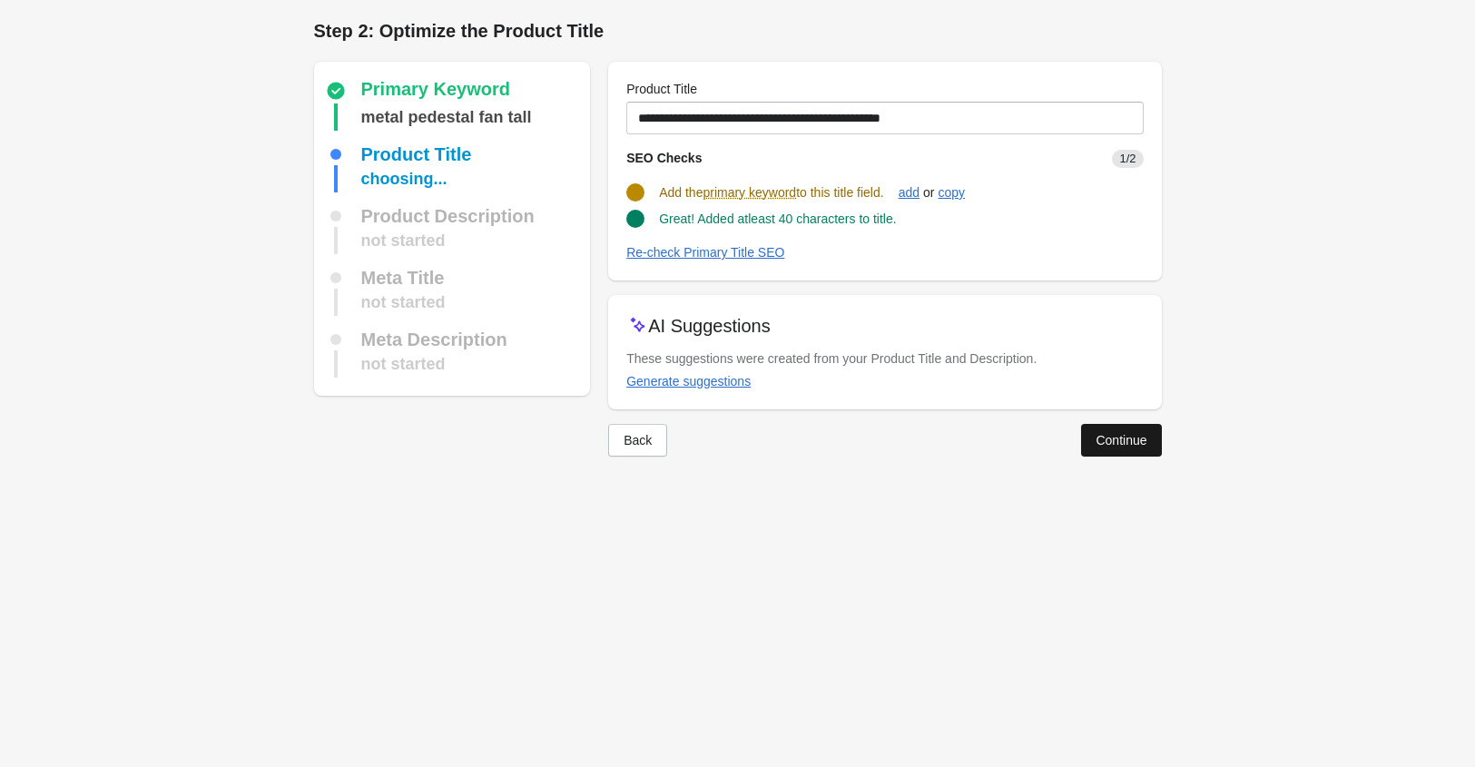
click at [1119, 435] on div "Continue" at bounding box center [1120, 440] width 51 height 15
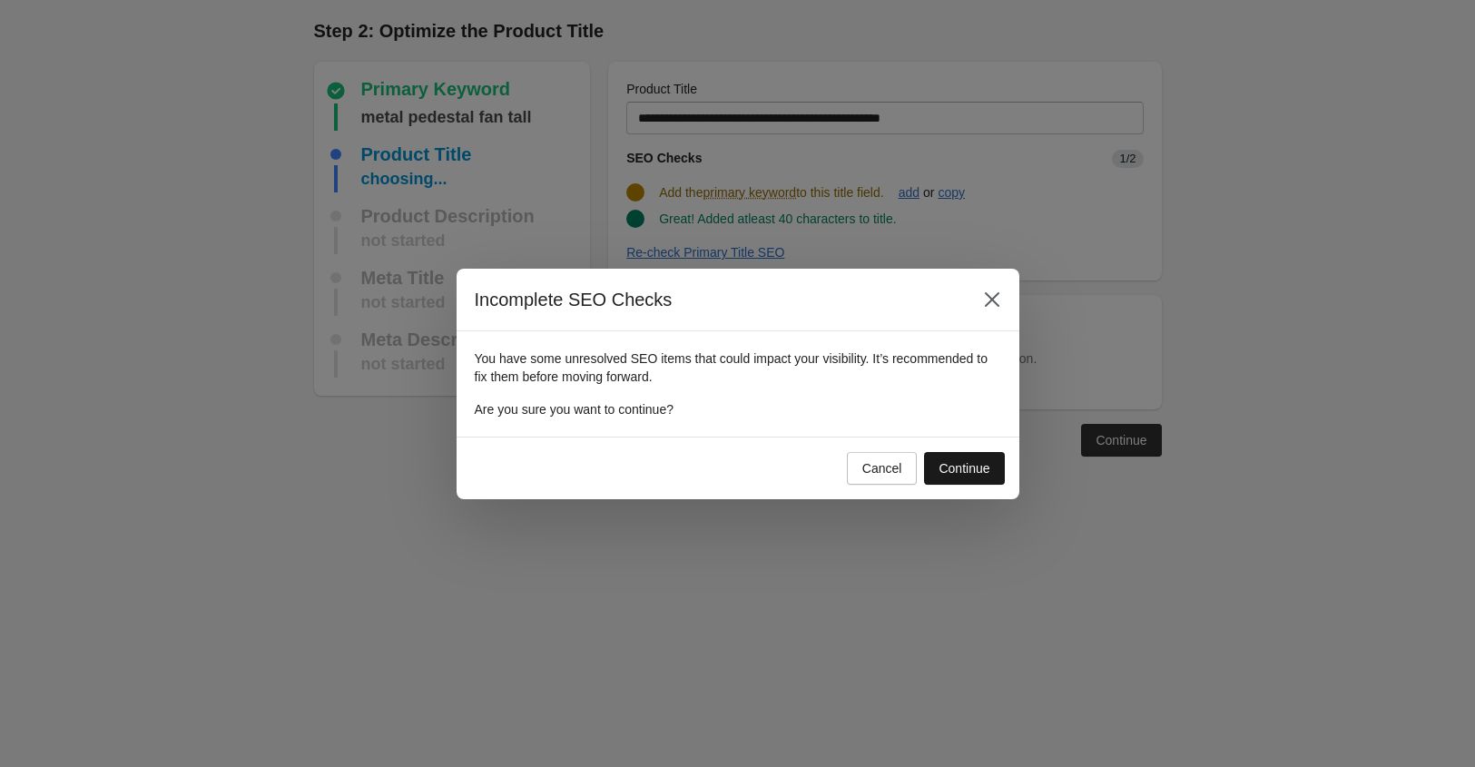
click at [958, 472] on div "Continue" at bounding box center [963, 468] width 51 height 15
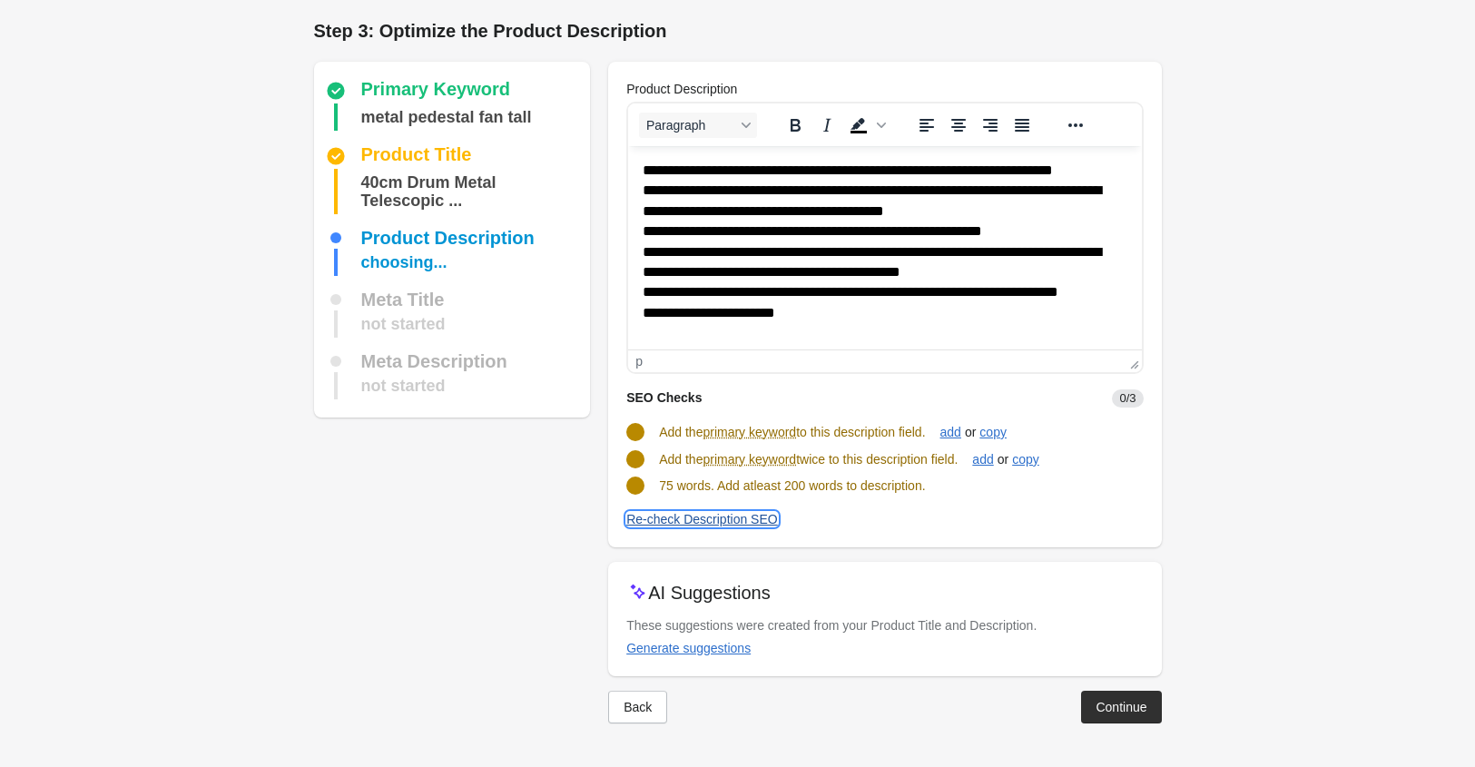
click at [755, 522] on div "Re-check Description SEO" at bounding box center [702, 519] width 152 height 15
click at [647, 702] on div "Back" at bounding box center [637, 707] width 28 height 15
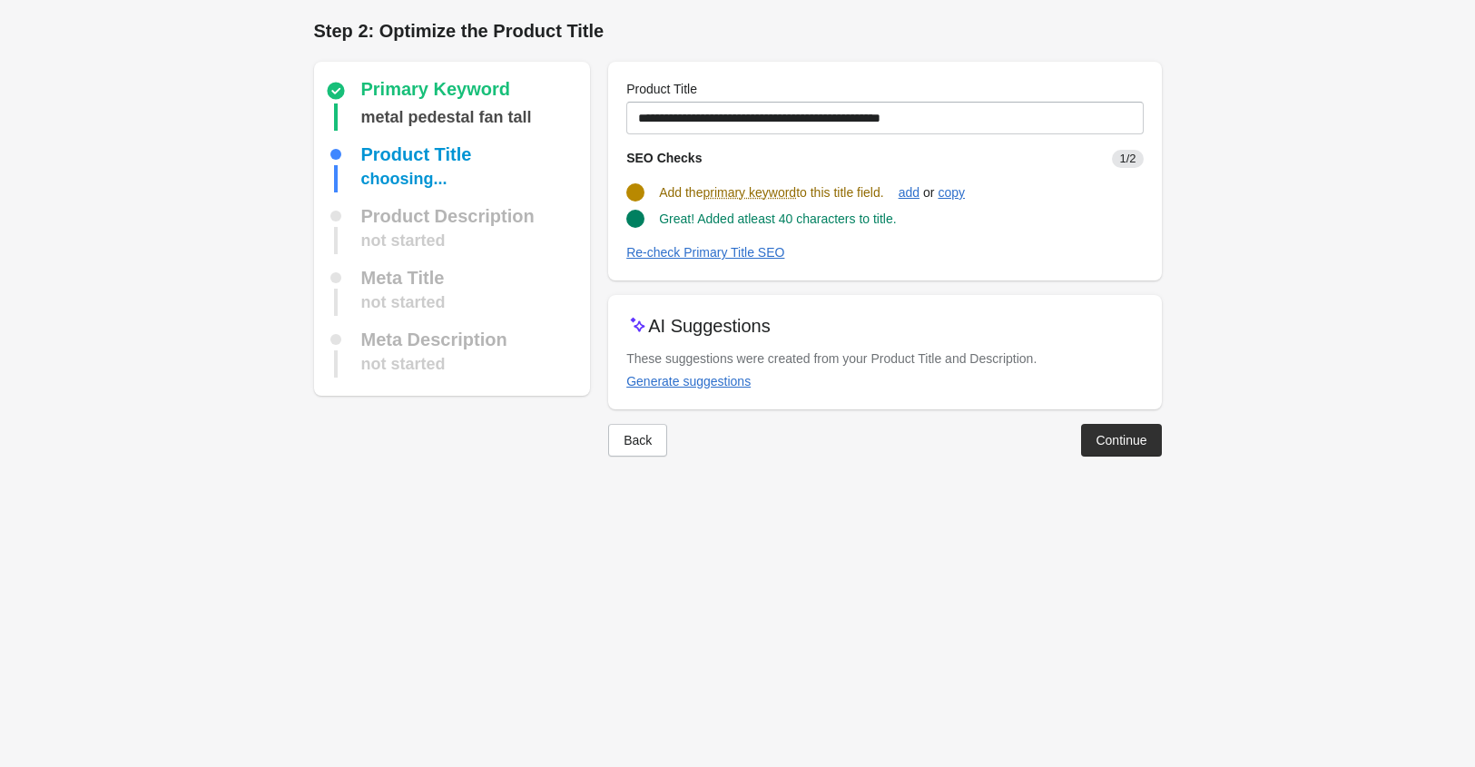
click at [647, 702] on body "Step 1: Choose the “Target Keywords” Target Keywords The Target Keywords are wh…" at bounding box center [737, 383] width 1475 height 767
